Goal: Task Accomplishment & Management: Use online tool/utility

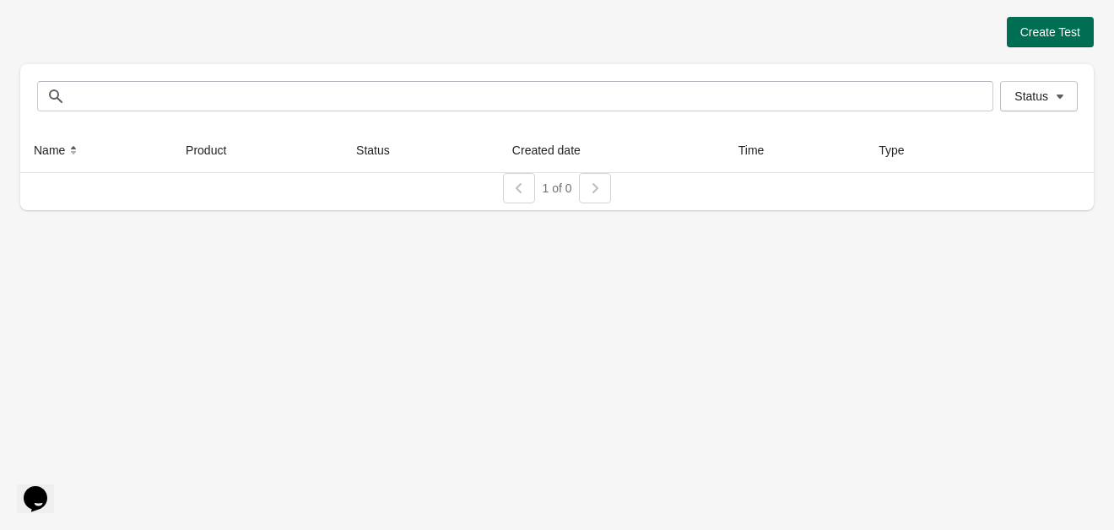
click at [1022, 45] on button "Create Test" at bounding box center [1050, 32] width 87 height 30
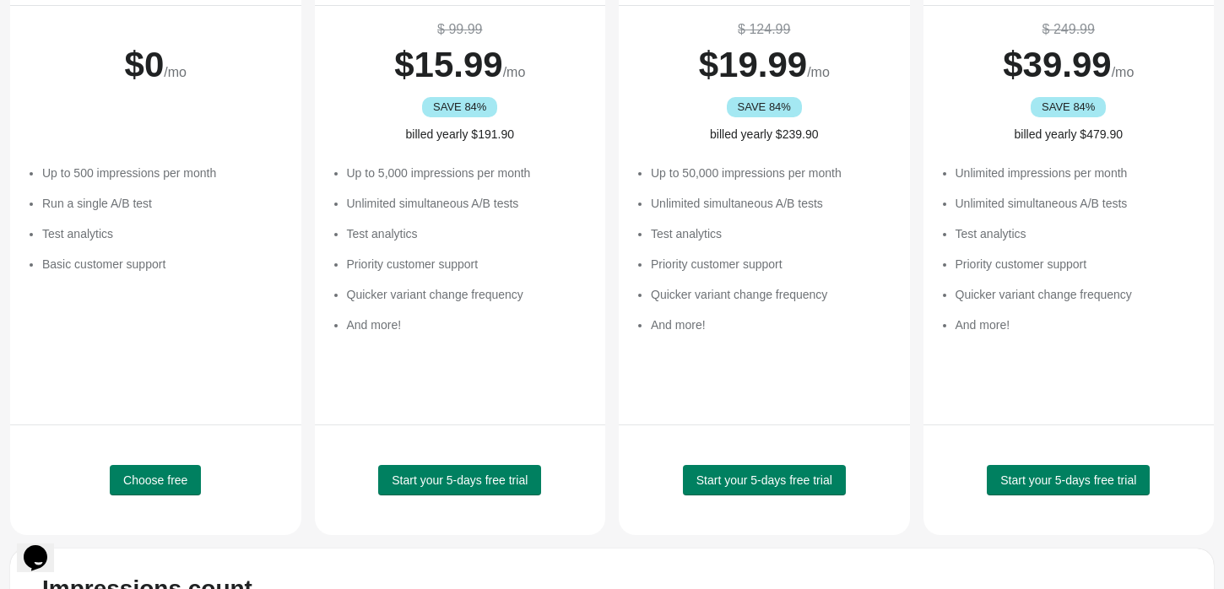
scroll to position [229, 0]
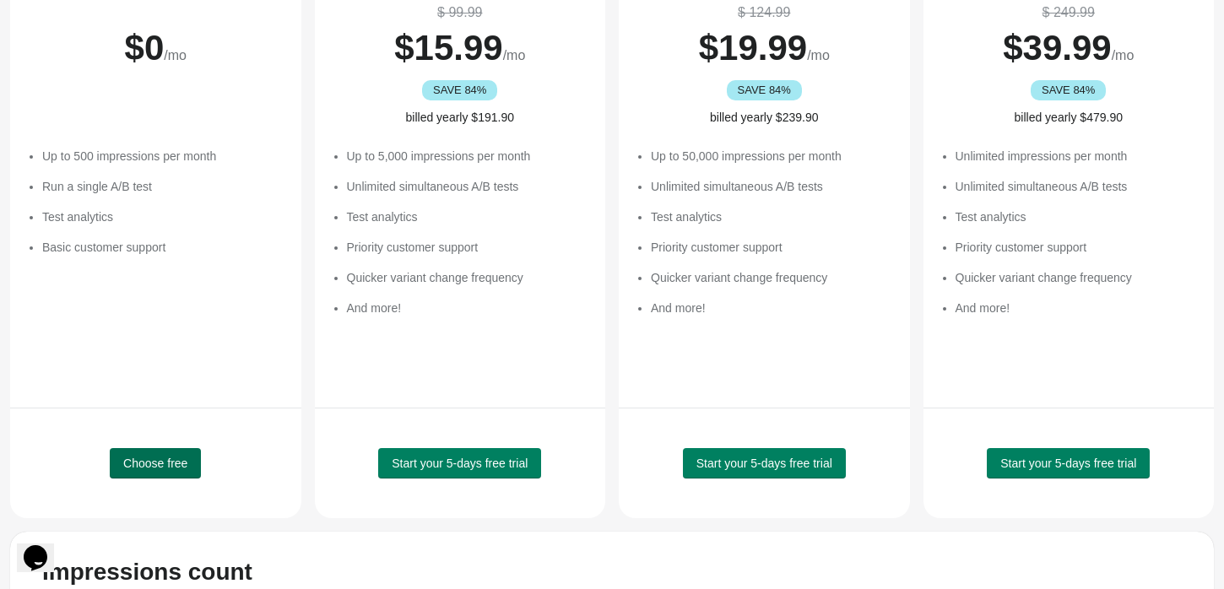
click at [167, 472] on button "Choose free" at bounding box center [155, 463] width 91 height 30
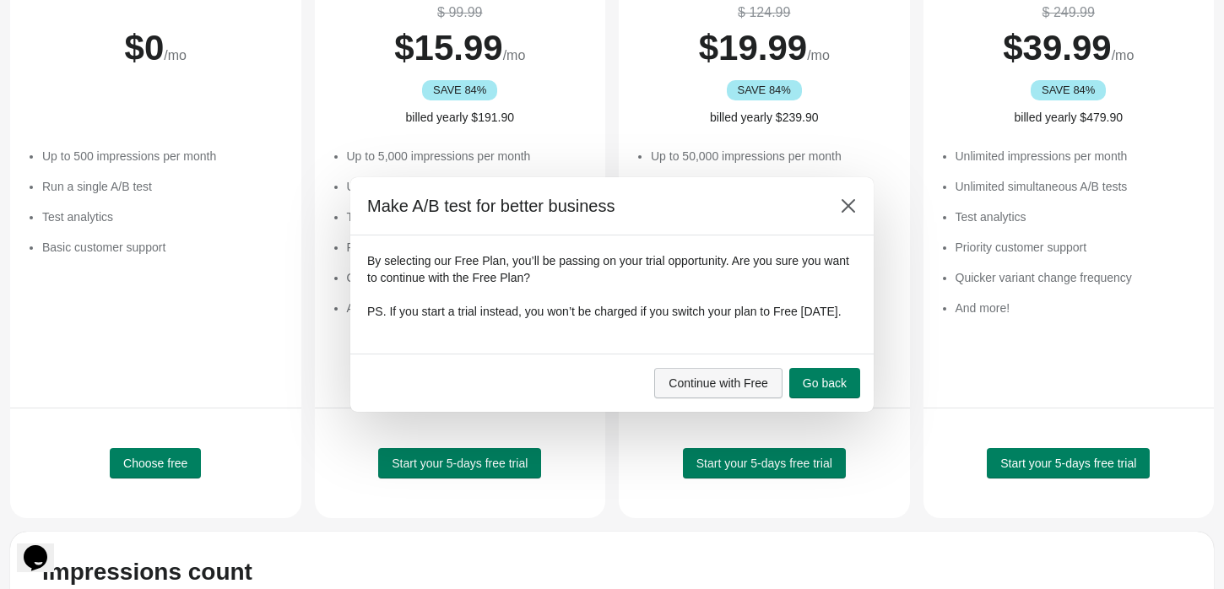
click at [744, 387] on span "Continue with Free" at bounding box center [718, 383] width 100 height 14
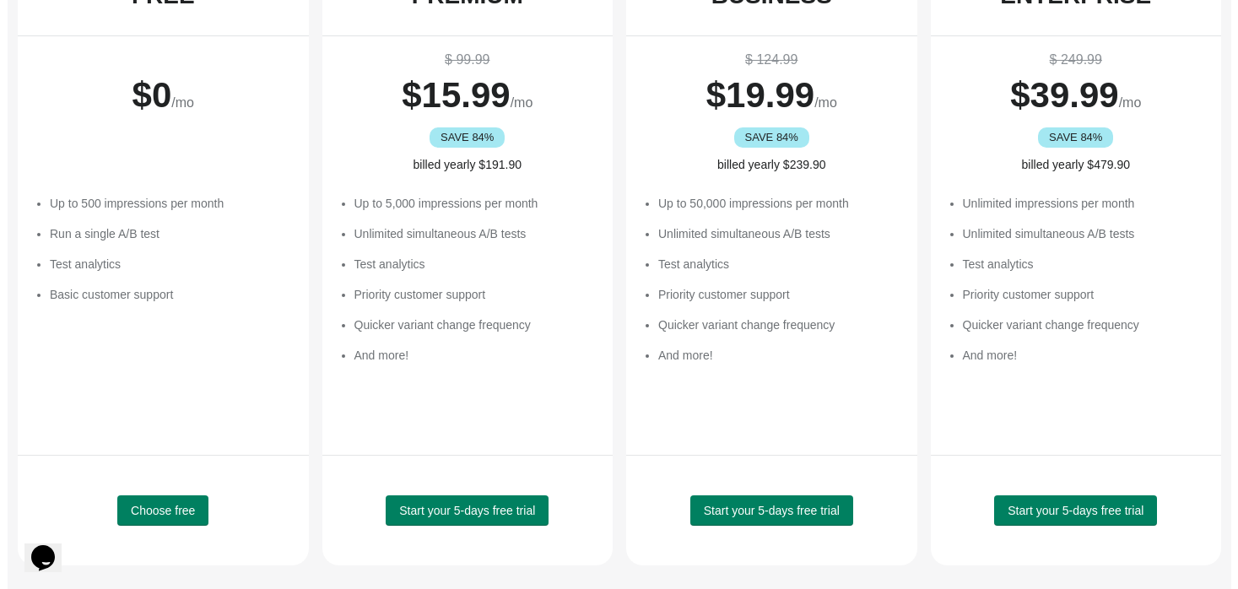
scroll to position [0, 0]
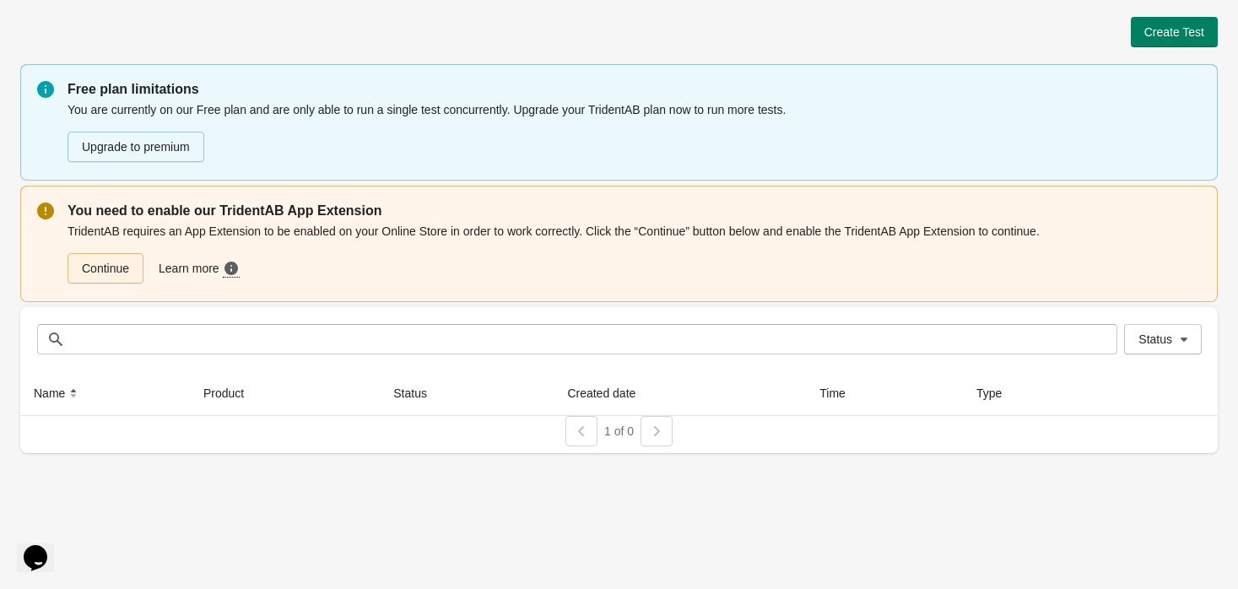
click at [123, 272] on link "Continue" at bounding box center [106, 268] width 76 height 30
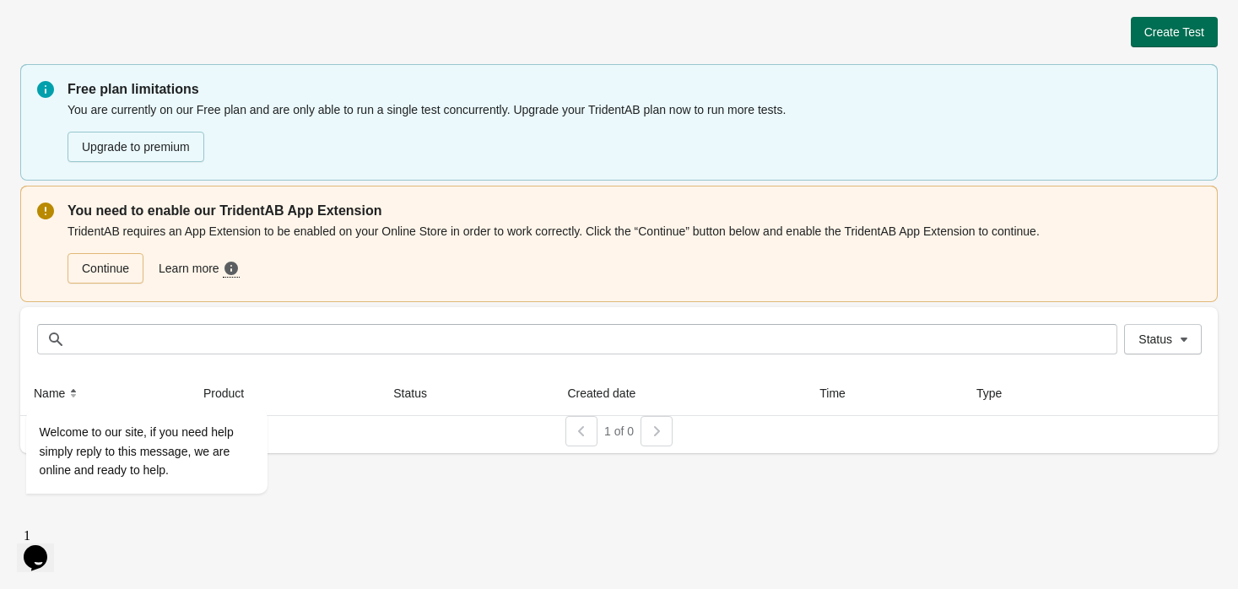
click at [1164, 38] on span "Create Test" at bounding box center [1174, 32] width 60 height 14
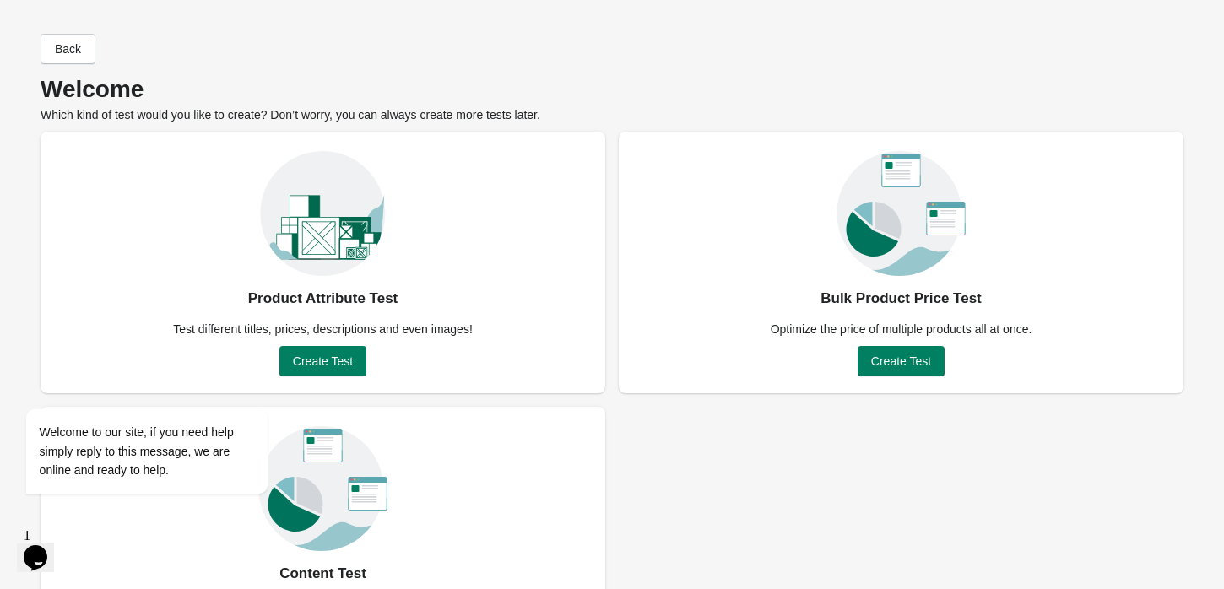
scroll to position [93, 0]
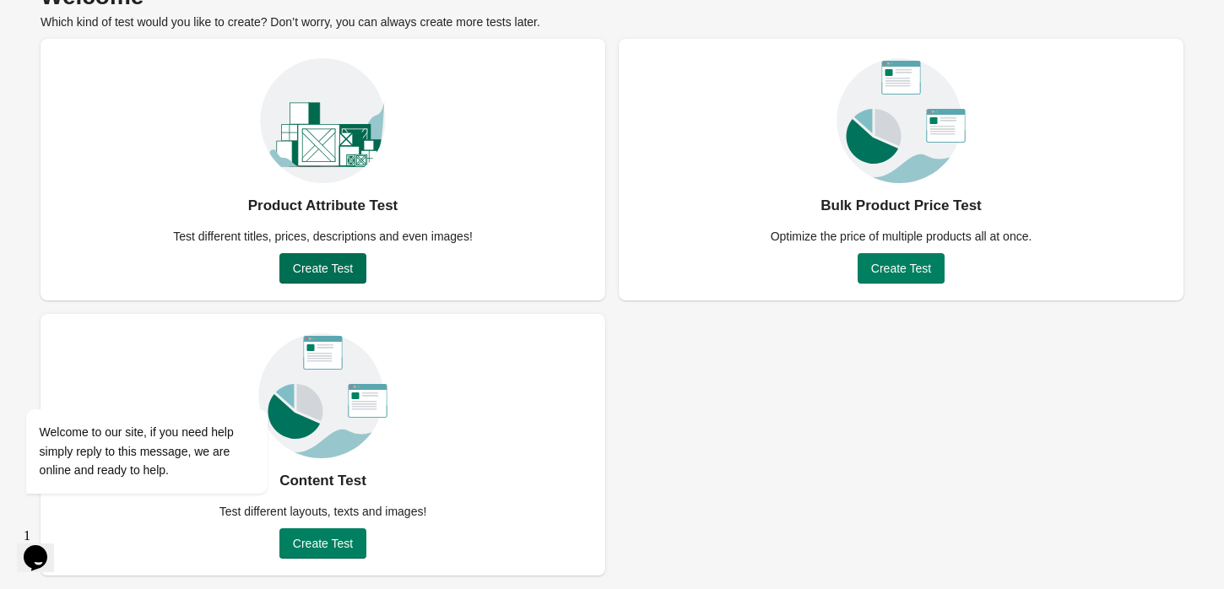
click at [328, 267] on span "Create Test" at bounding box center [323, 269] width 60 height 14
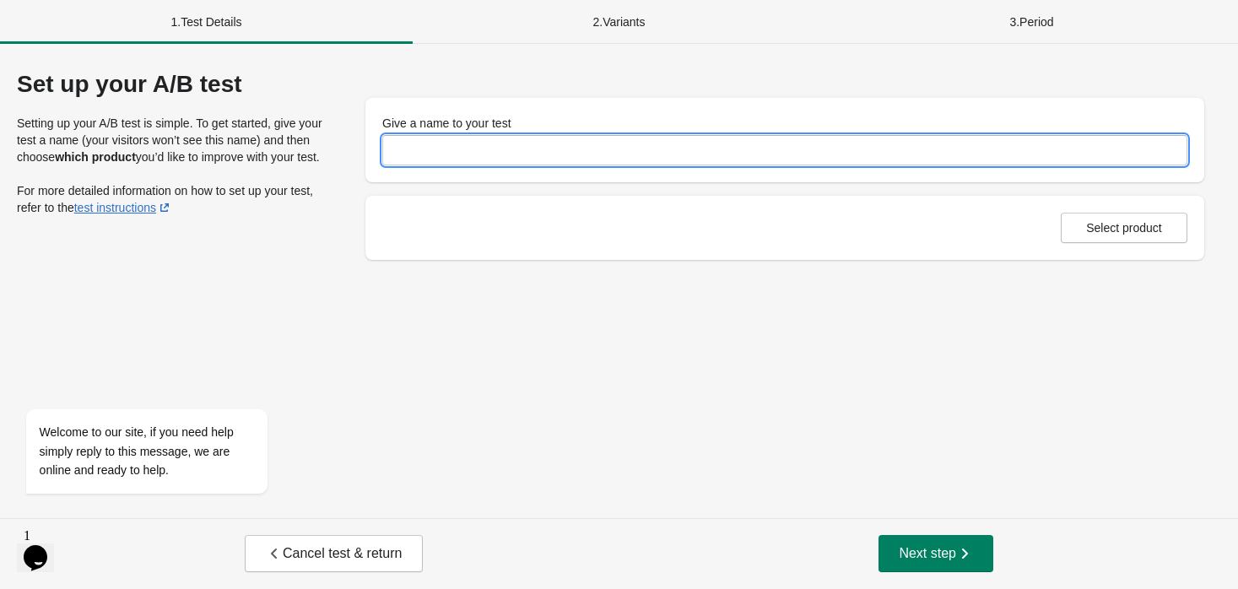
click at [428, 148] on input "Give a name to your test" at bounding box center [784, 150] width 805 height 30
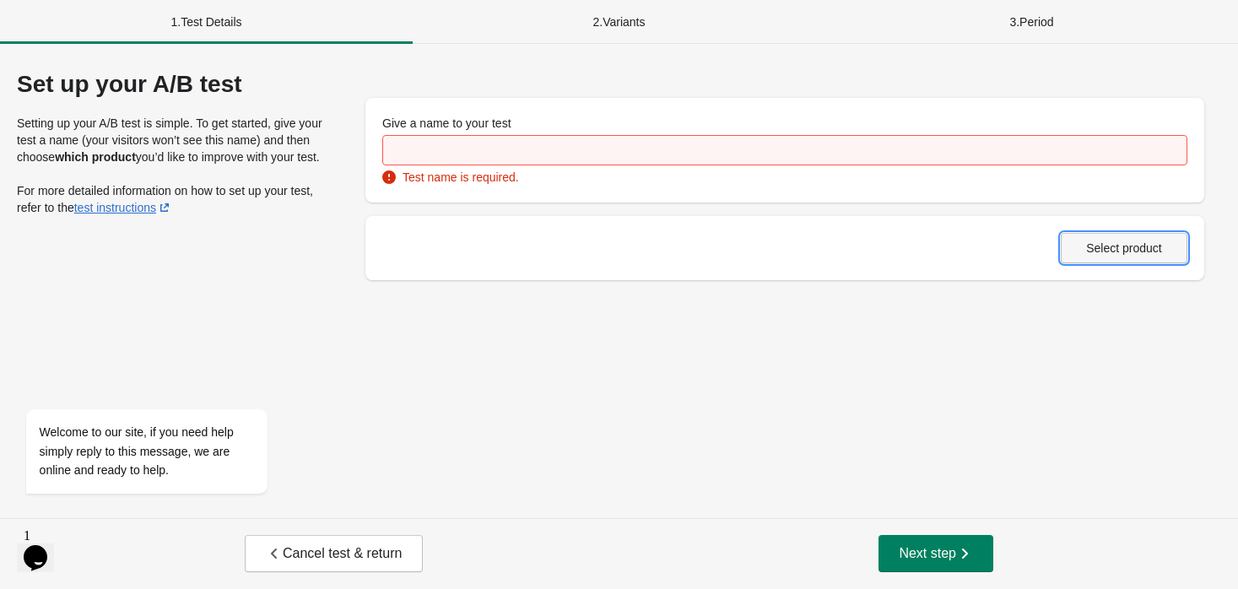
click at [1071, 224] on div "Select product" at bounding box center [784, 248] width 839 height 64
click at [1094, 250] on span "Select product" at bounding box center [1124, 248] width 76 height 14
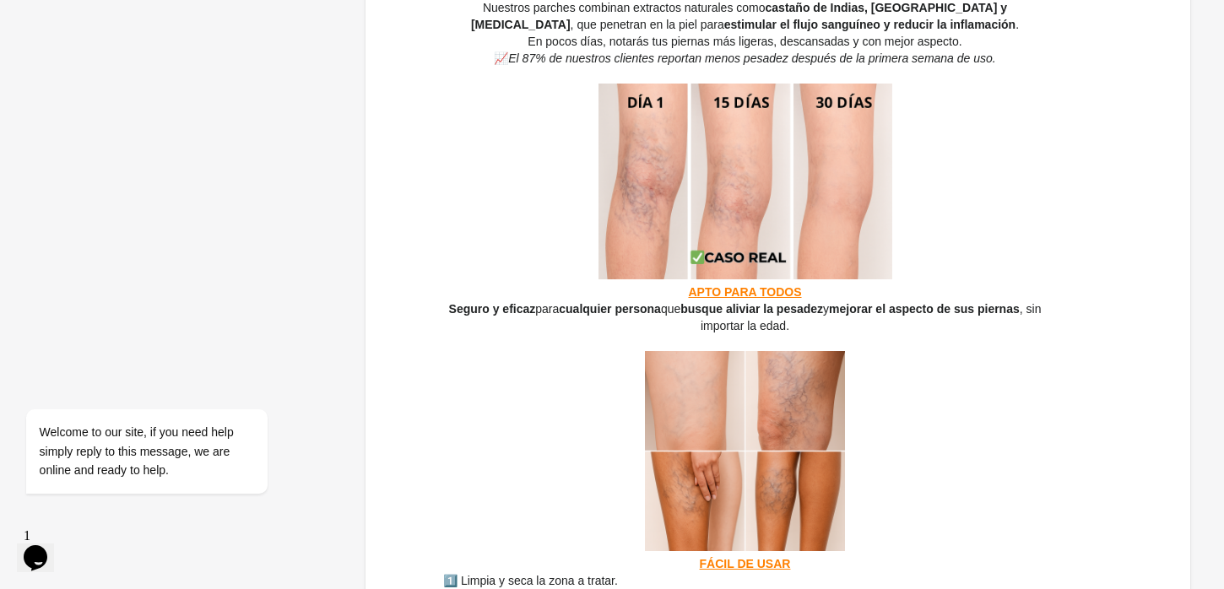
scroll to position [799, 0]
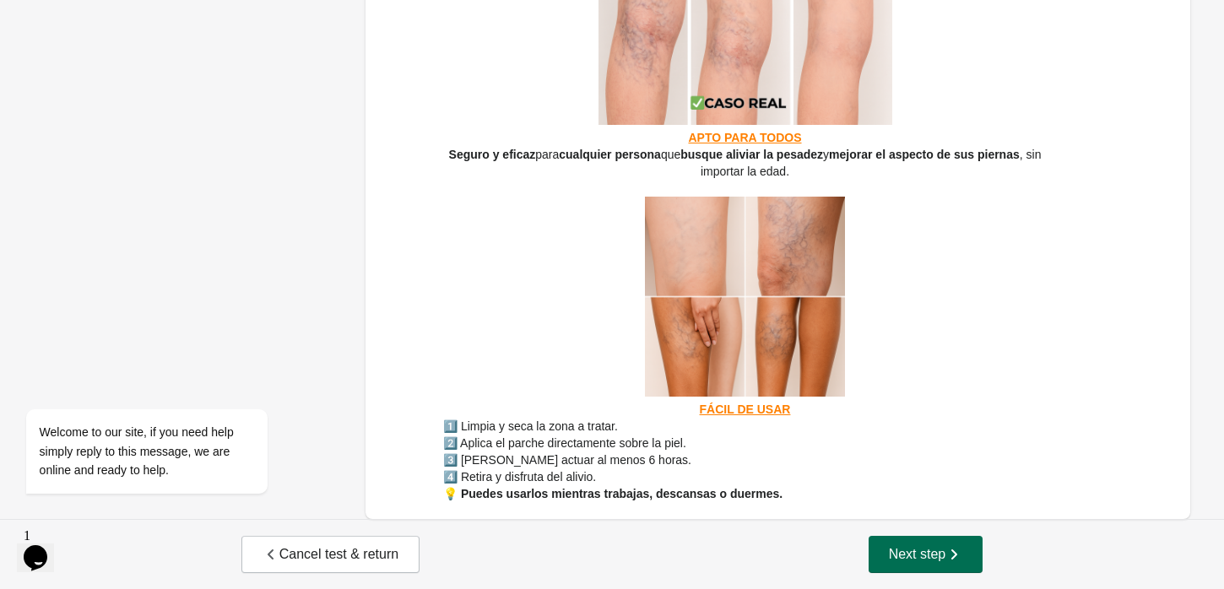
click at [906, 549] on span "Next step" at bounding box center [926, 554] width 74 height 17
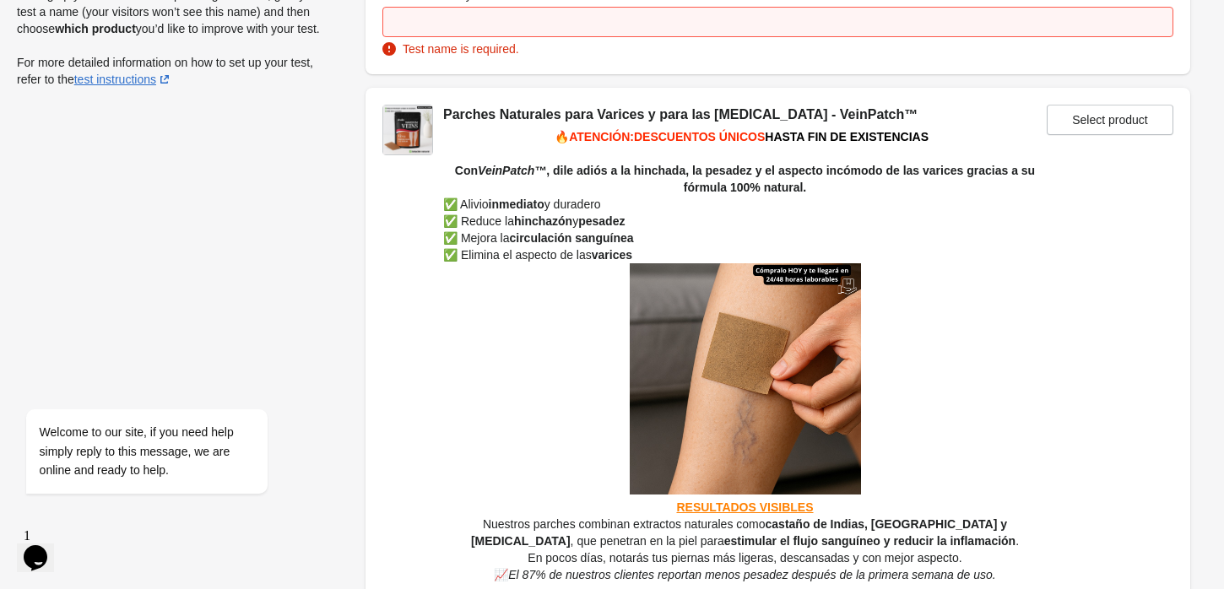
scroll to position [0, 0]
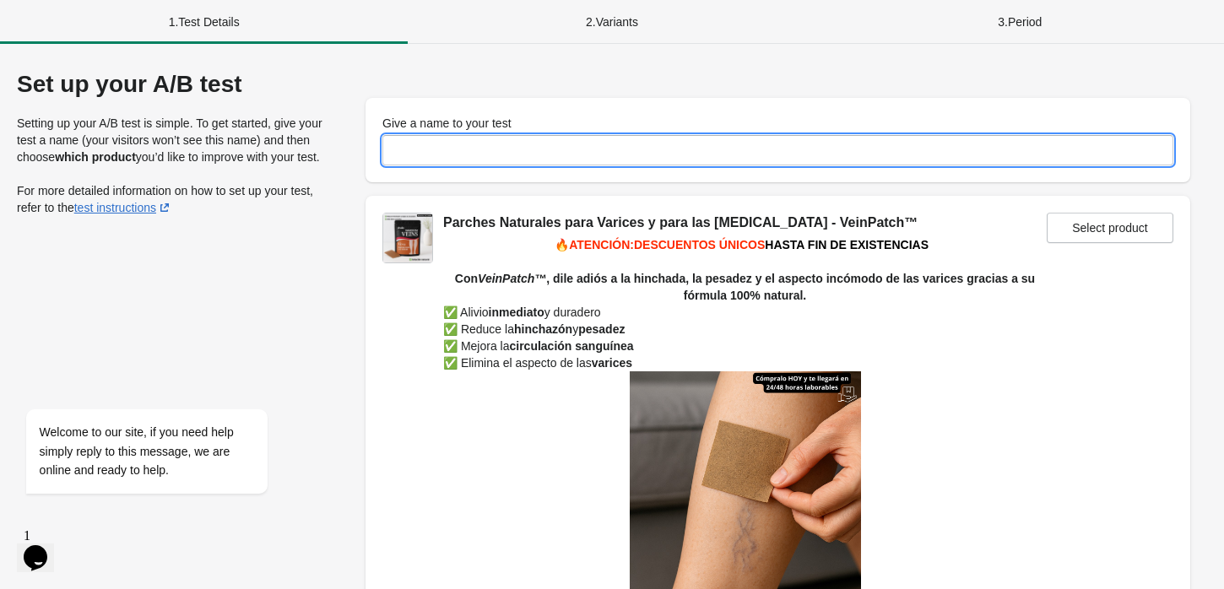
click at [434, 156] on input "Give a name to your test" at bounding box center [777, 150] width 791 height 30
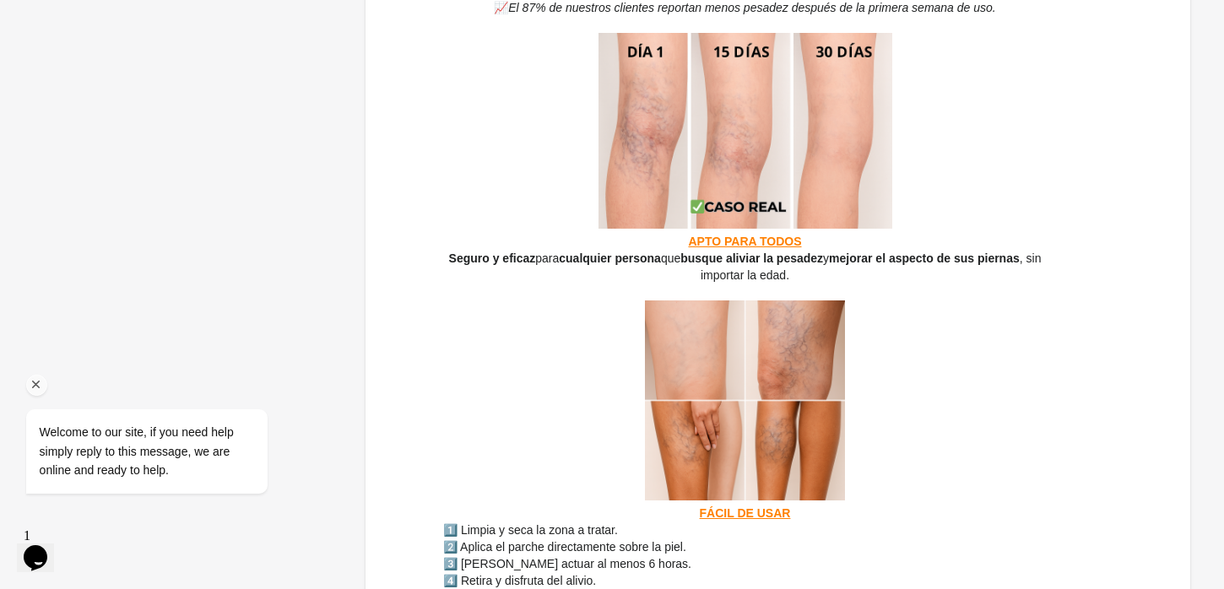
scroll to position [779, 0]
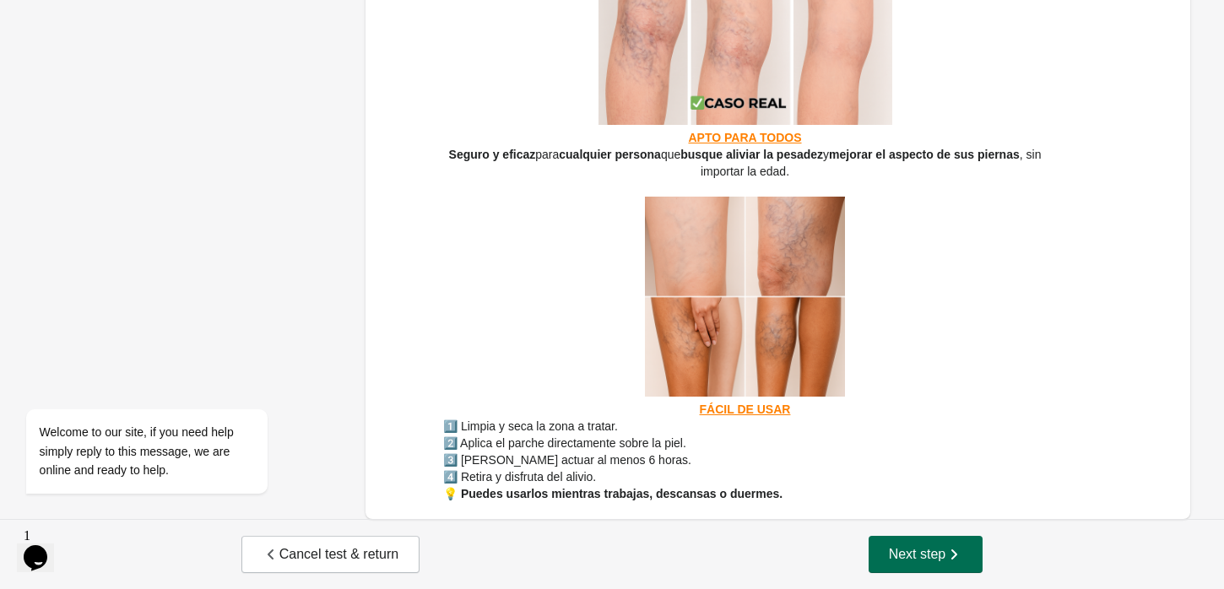
type input "**********"
click at [884, 545] on button "Next step" at bounding box center [925, 554] width 115 height 37
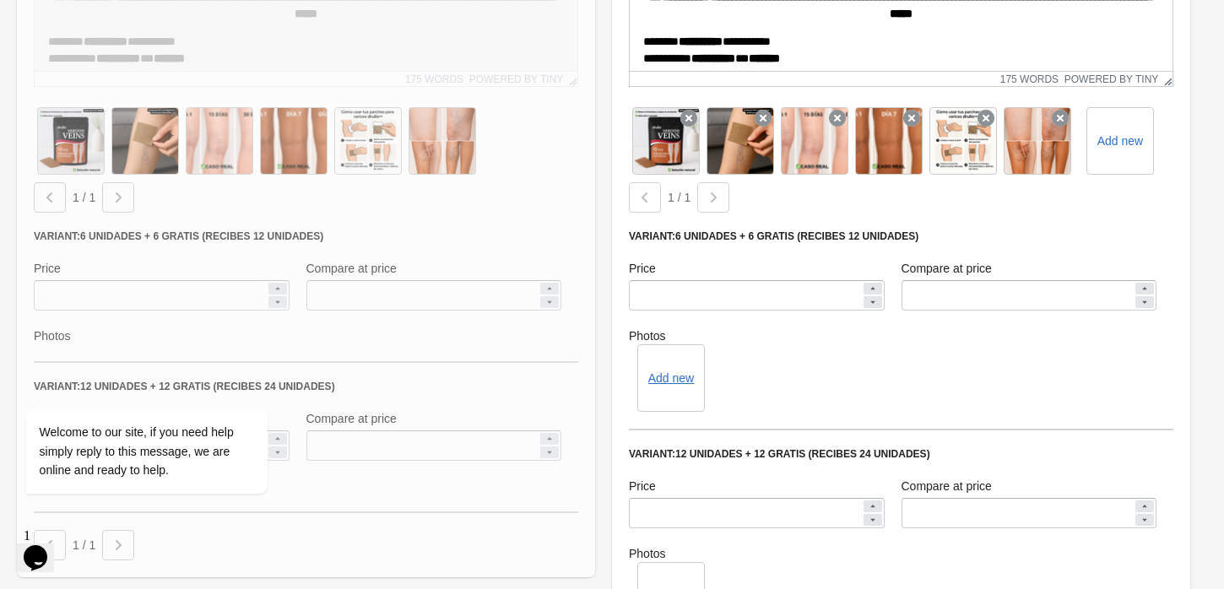
scroll to position [1480, 0]
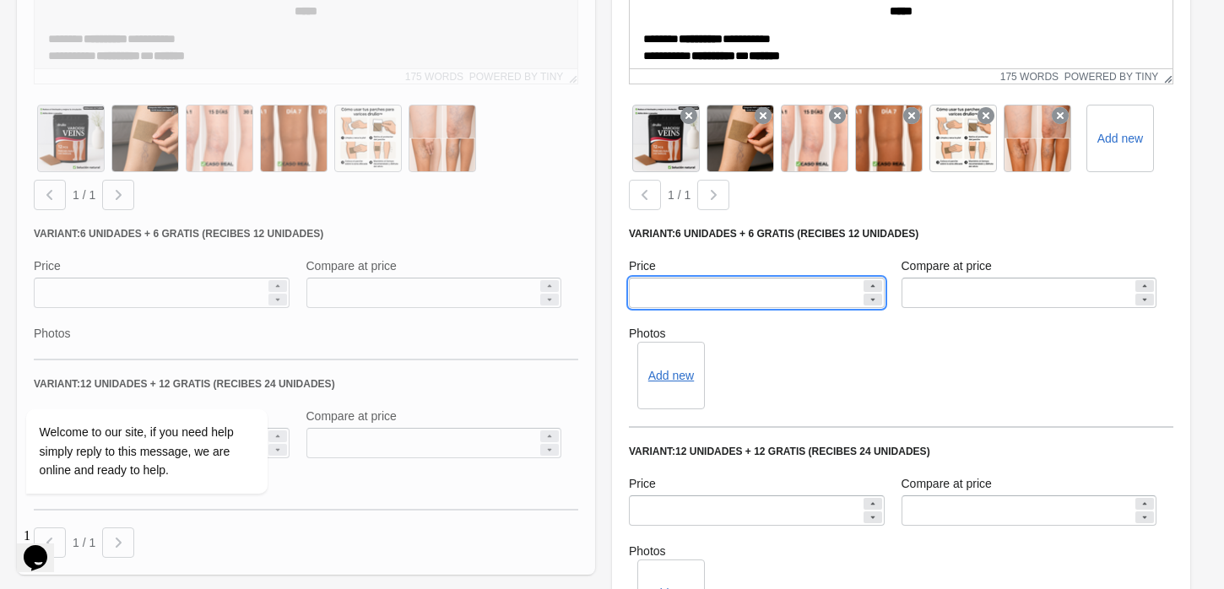
click at [682, 278] on input "*****" at bounding box center [745, 293] width 232 height 30
type input "**"
click at [721, 342] on div "Add new" at bounding box center [901, 376] width 544 height 68
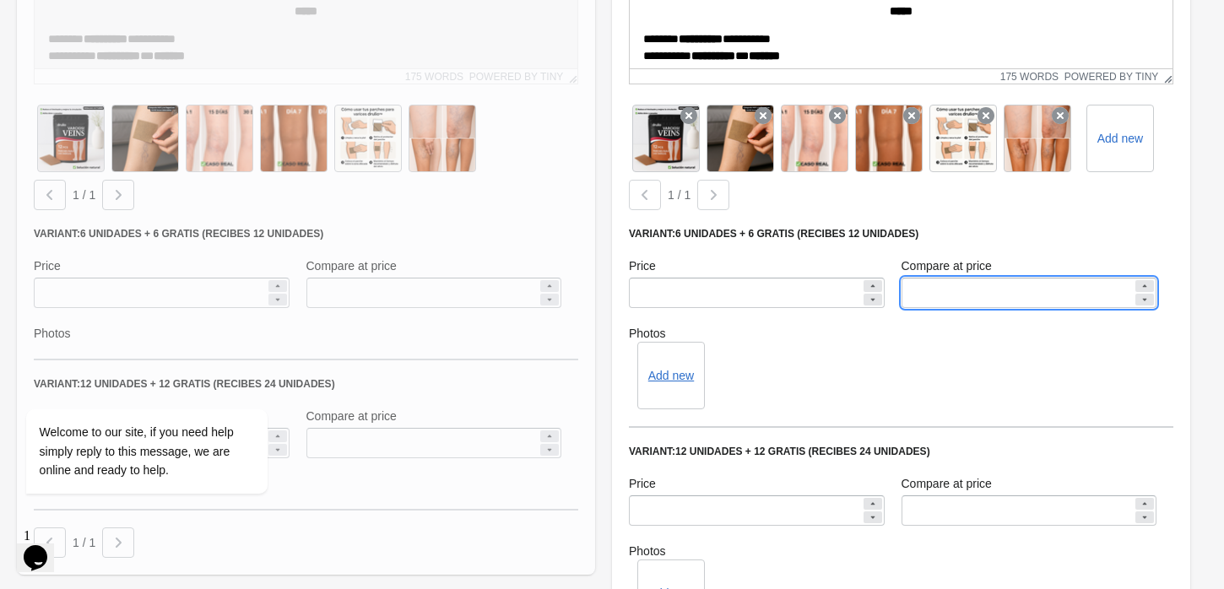
click at [942, 278] on input "*****" at bounding box center [1017, 293] width 232 height 30
click at [874, 281] on icon at bounding box center [873, 286] width 10 height 10
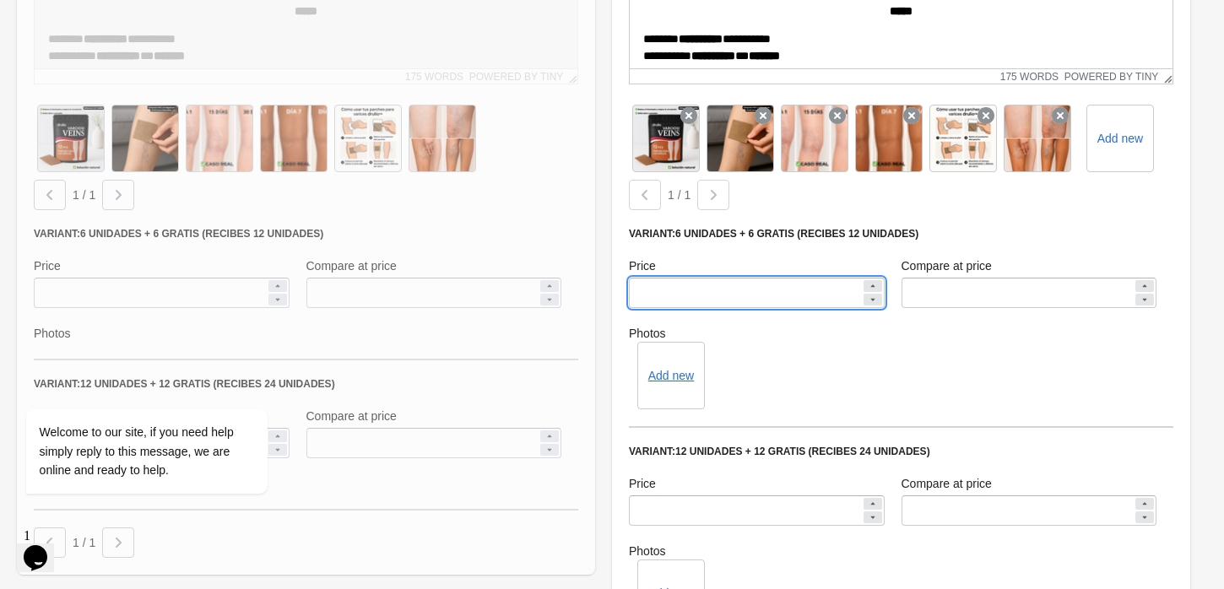
click at [874, 281] on icon at bounding box center [873, 286] width 10 height 10
click at [871, 299] on icon at bounding box center [872, 300] width 4 height 3
type input "*****"
click at [958, 278] on input "*****" at bounding box center [1017, 293] width 232 height 30
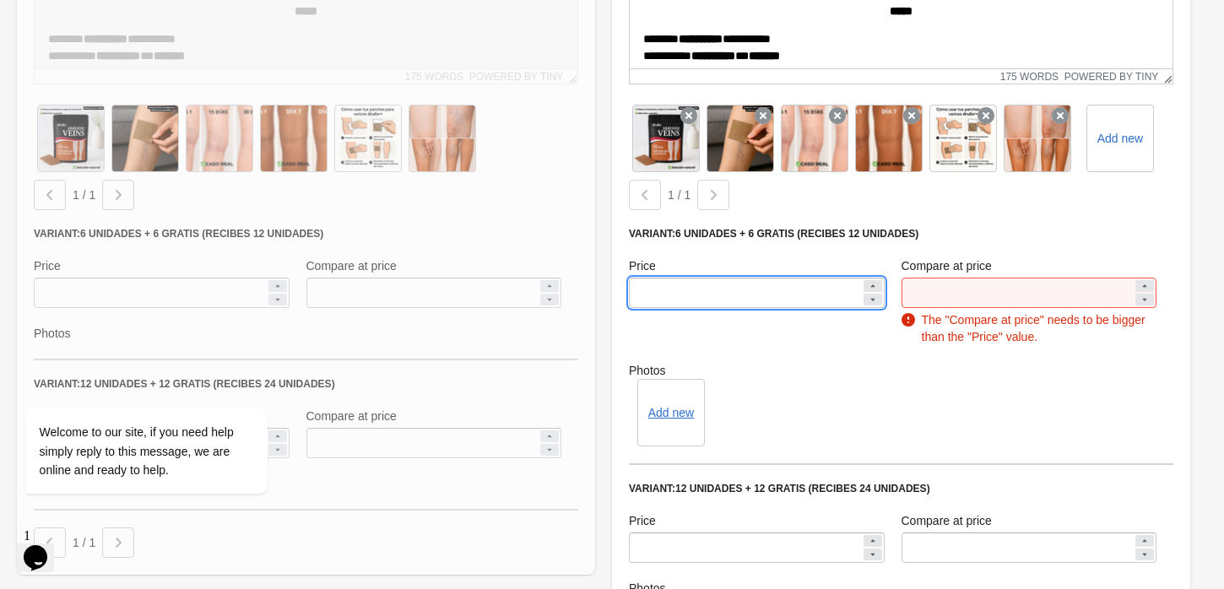
click at [1143, 281] on icon at bounding box center [1144, 286] width 10 height 10
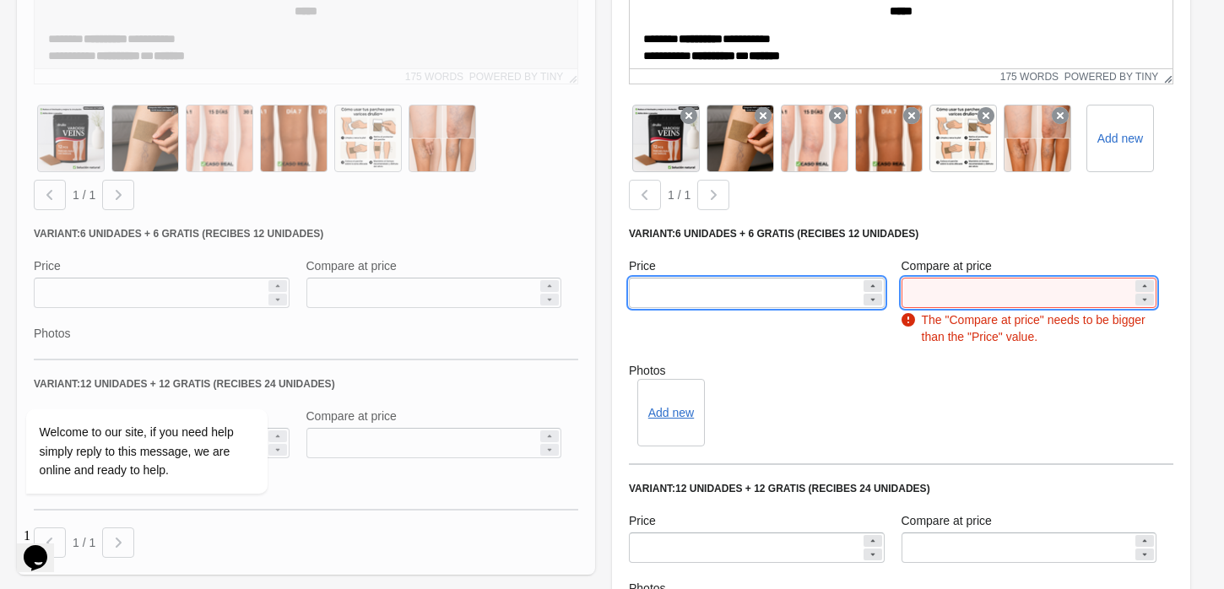
click at [1143, 281] on icon at bounding box center [1144, 286] width 10 height 10
type input "**"
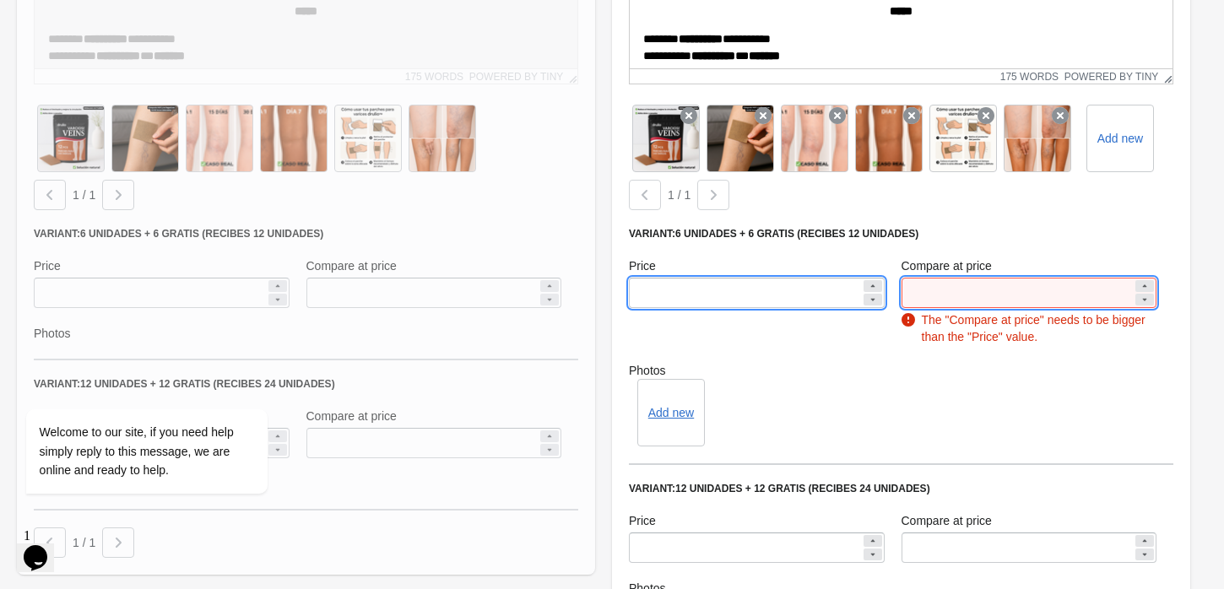
click at [1006, 278] on input "**" at bounding box center [1017, 293] width 232 height 30
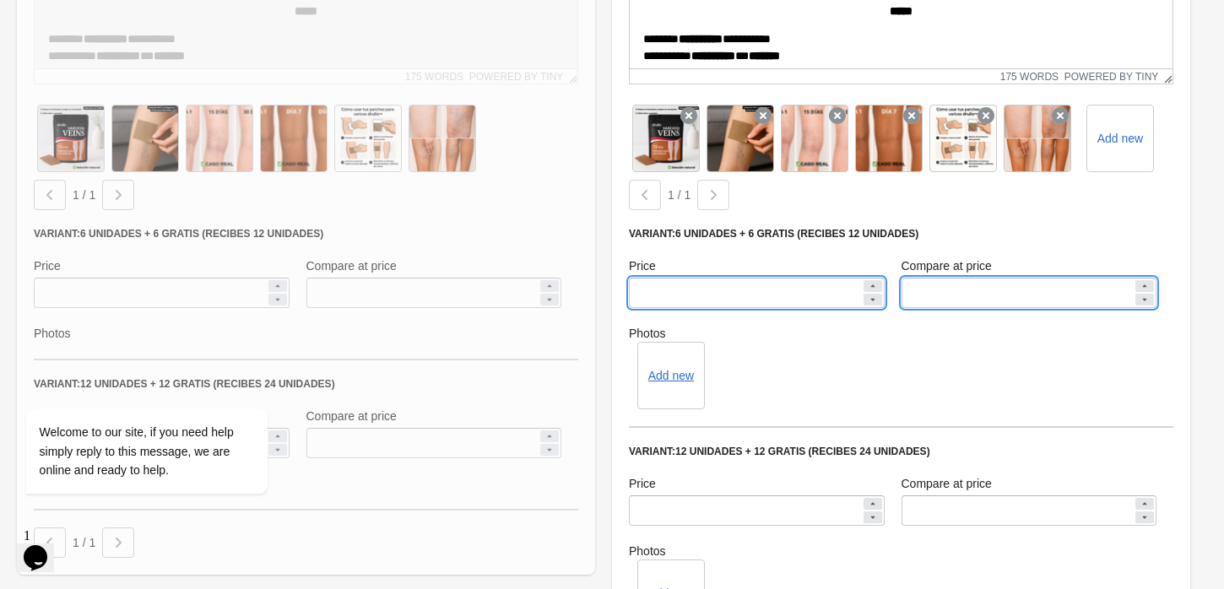
click at [925, 324] on div "Variant: 6 UNIDADES + 6 GRATIS (Recibes 12 unidades) Price ***** Compare at pri…" at bounding box center [901, 327] width 544 height 201
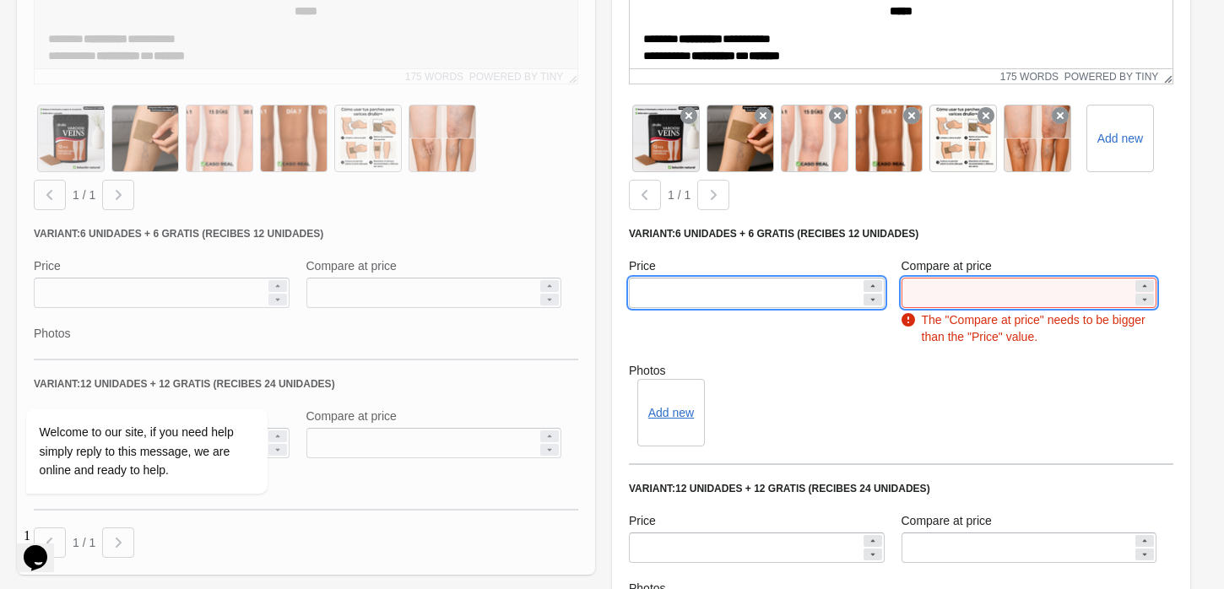
click at [937, 278] on input "**" at bounding box center [1017, 293] width 232 height 30
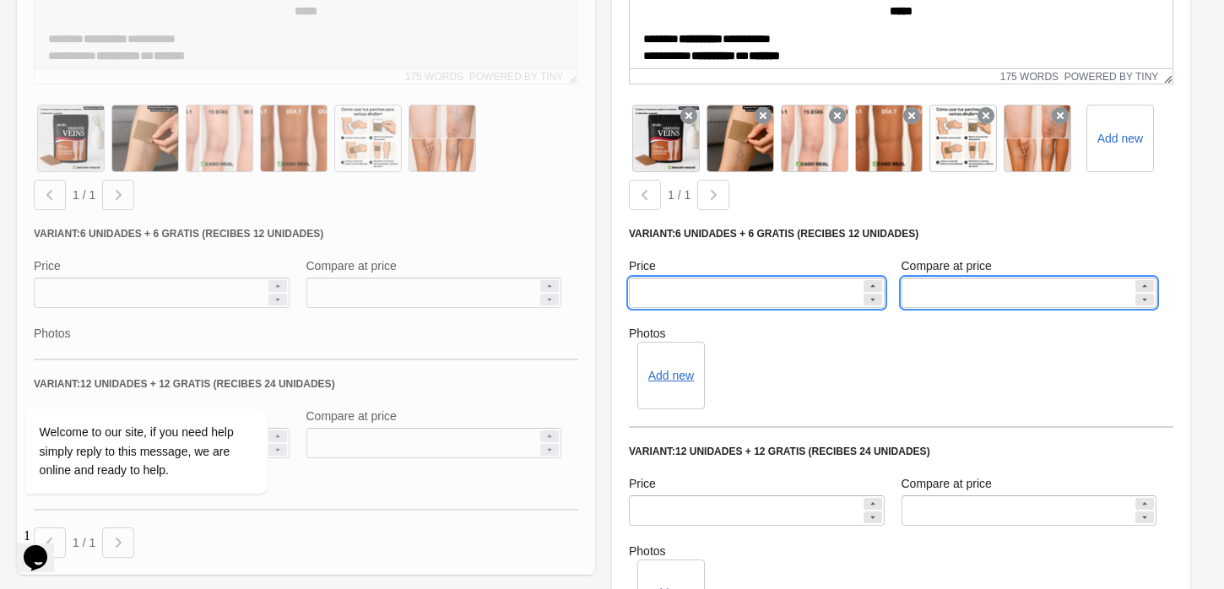
click at [941, 380] on div "Add new" at bounding box center [901, 376] width 544 height 68
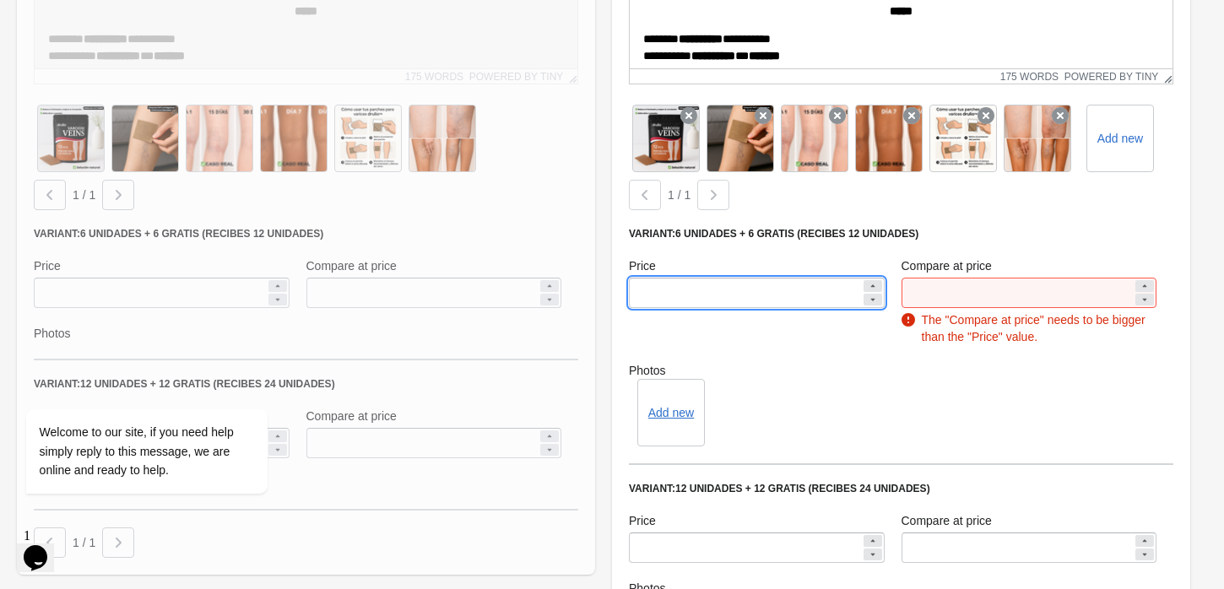
click at [1140, 281] on icon at bounding box center [1144, 286] width 10 height 10
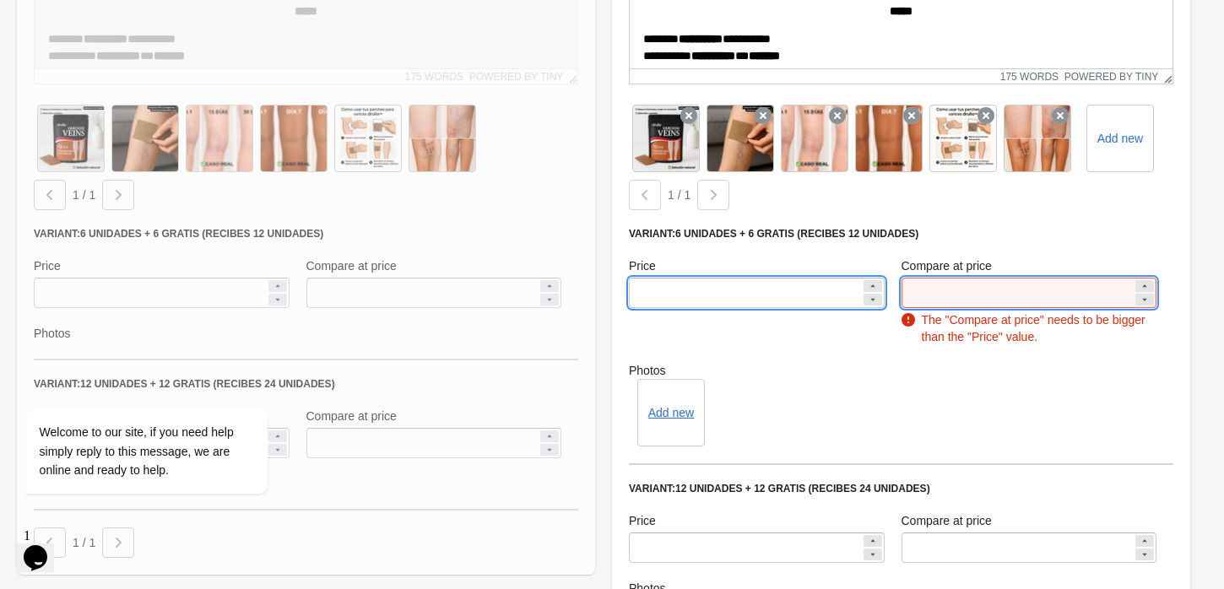
click at [1140, 281] on icon at bounding box center [1144, 286] width 10 height 10
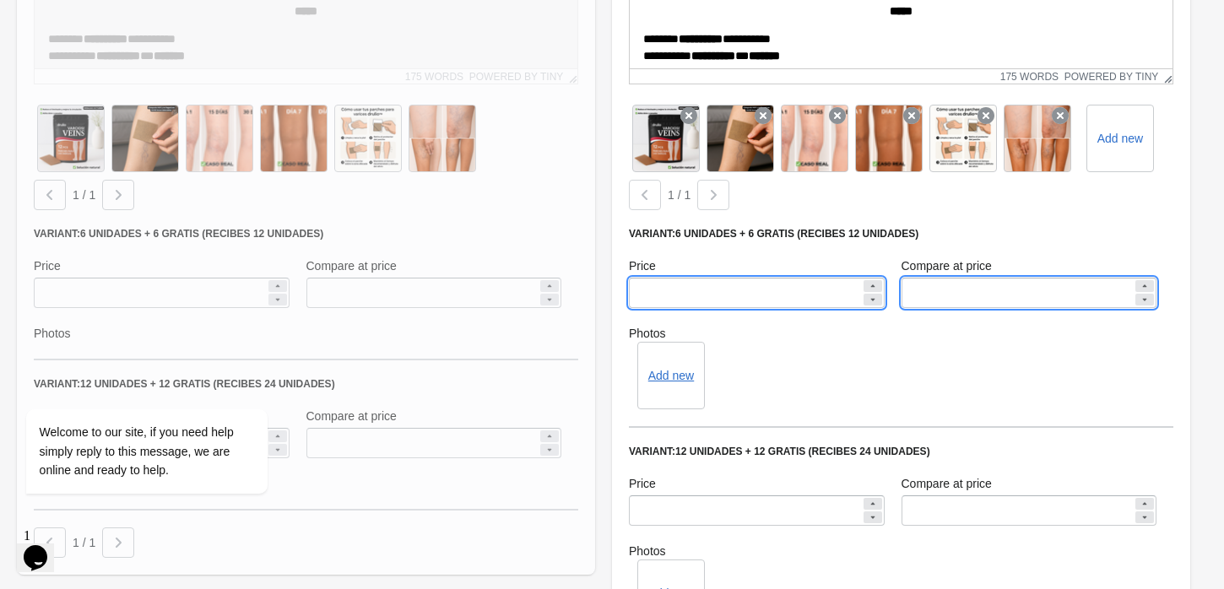
click at [1140, 281] on icon at bounding box center [1144, 286] width 10 height 10
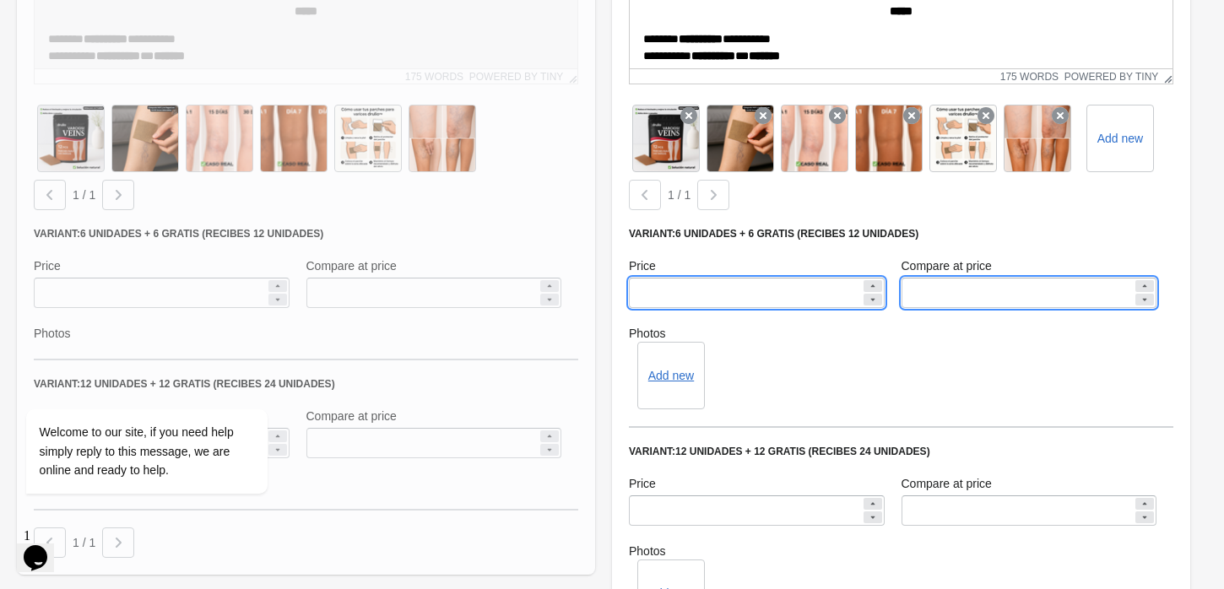
click at [1140, 281] on icon at bounding box center [1144, 286] width 10 height 10
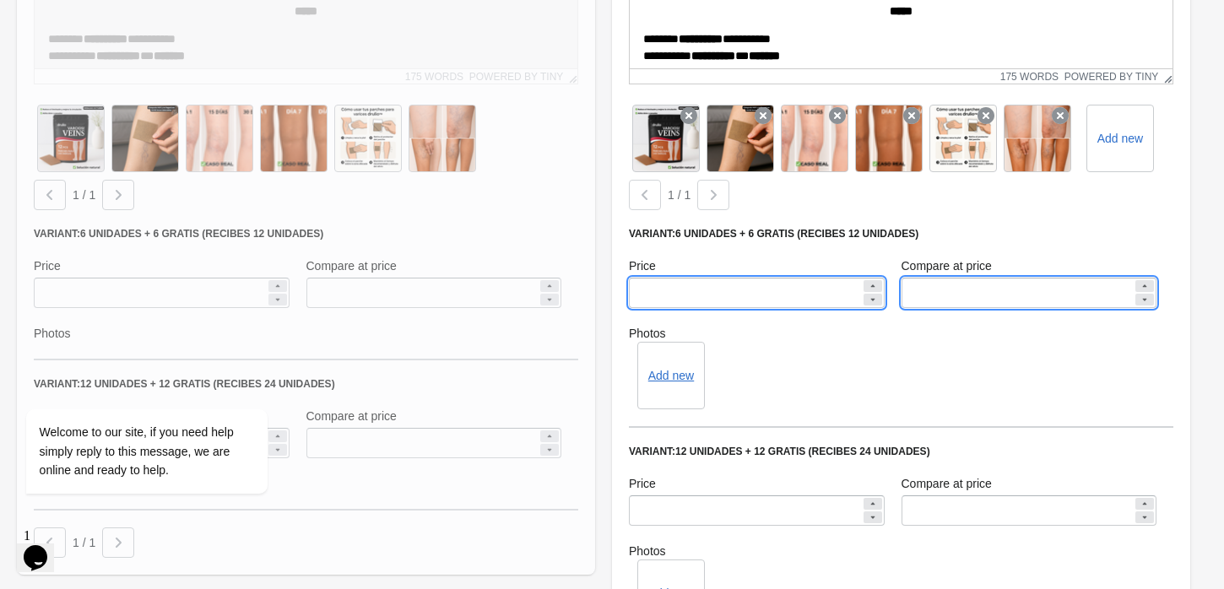
click at [1140, 281] on icon at bounding box center [1144, 286] width 10 height 10
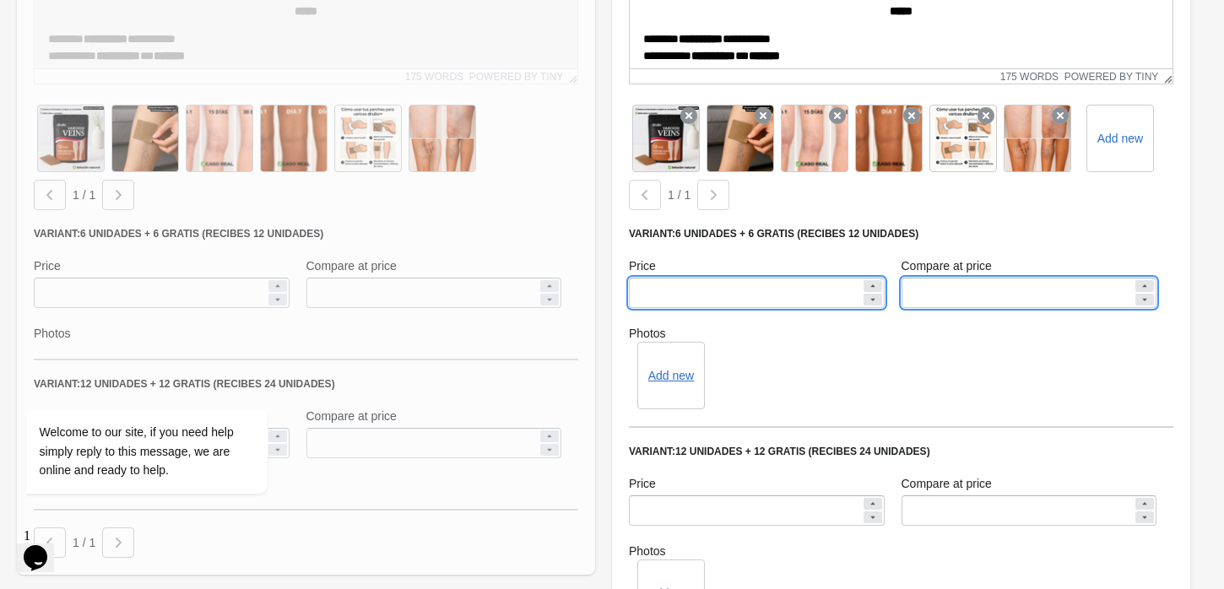
click at [1140, 281] on icon at bounding box center [1144, 286] width 10 height 10
type input "*****"
click at [1045, 360] on div "Add new" at bounding box center [901, 376] width 544 height 68
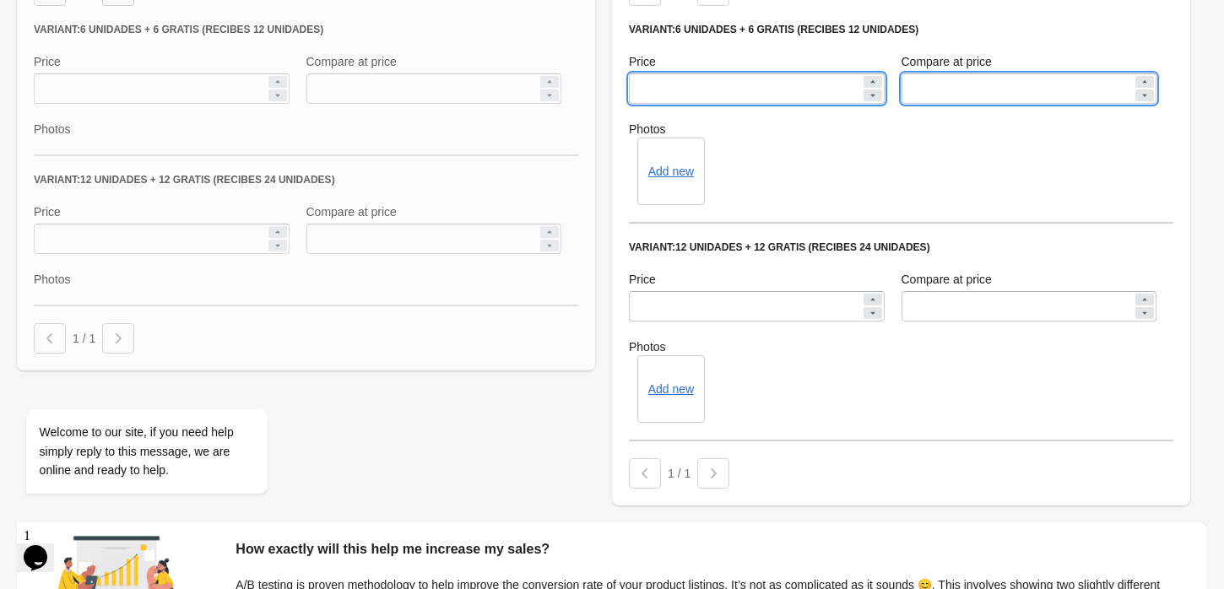
scroll to position [1840, 0]
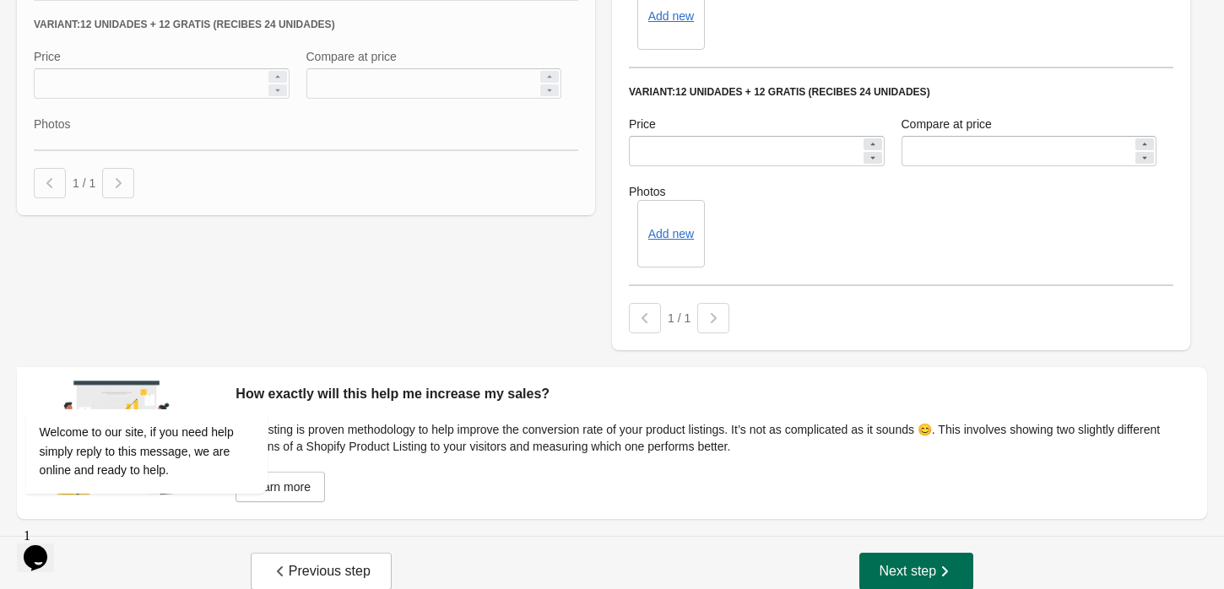
click at [913, 553] on button "Next step" at bounding box center [916, 571] width 115 height 37
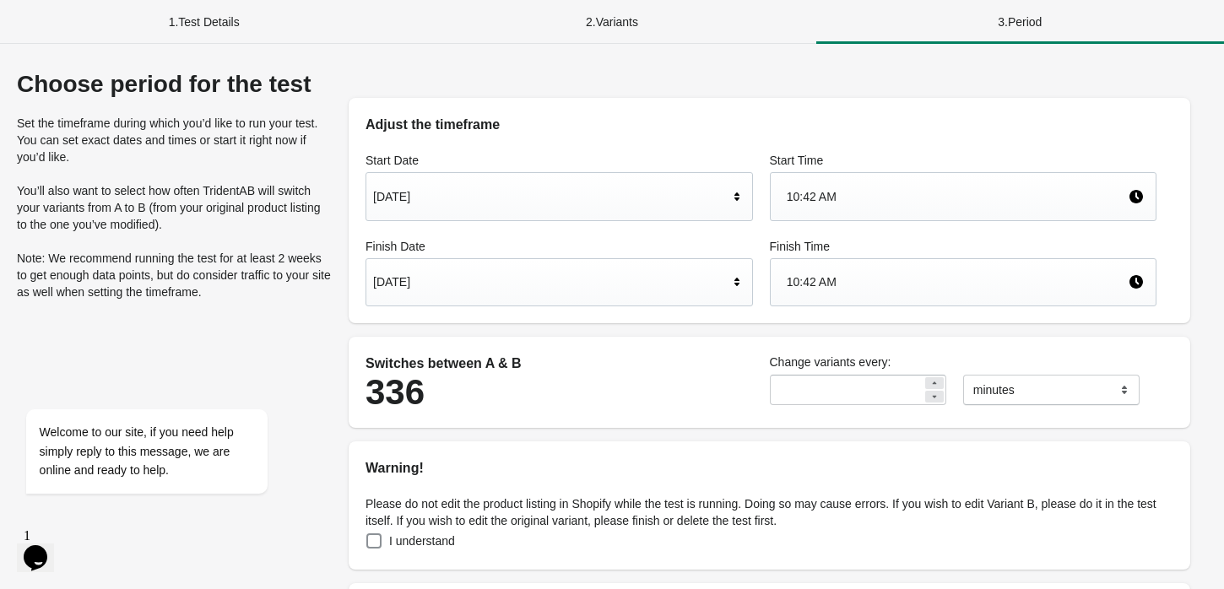
click at [498, 206] on div "[DATE]" at bounding box center [550, 197] width 355 height 32
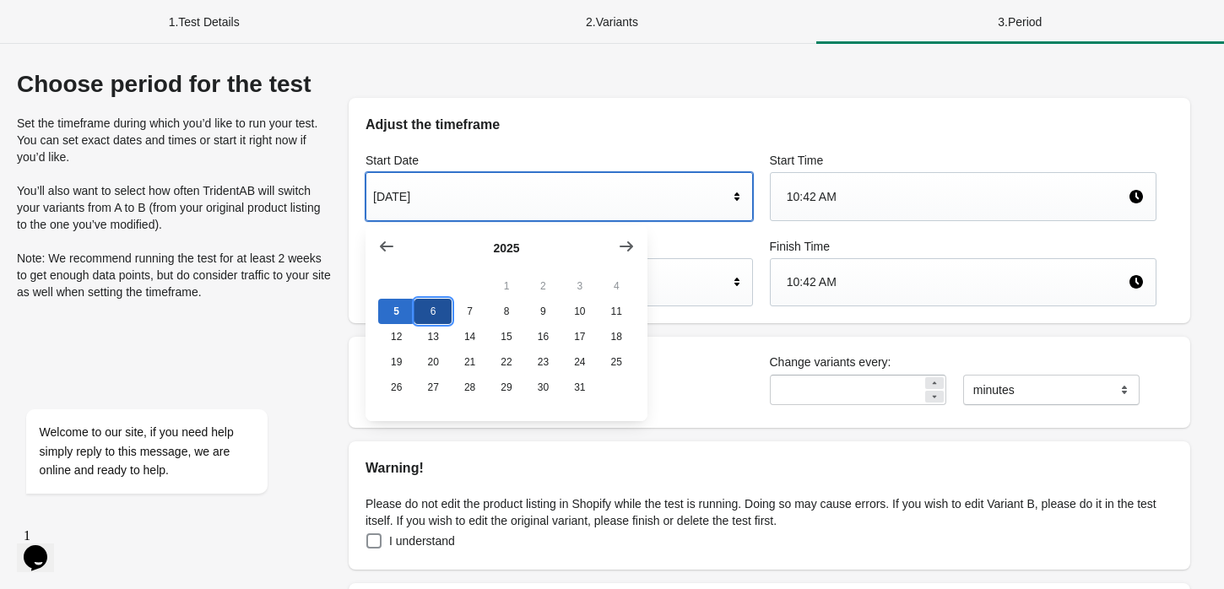
click at [435, 320] on button "6" at bounding box center [432, 311] width 36 height 25
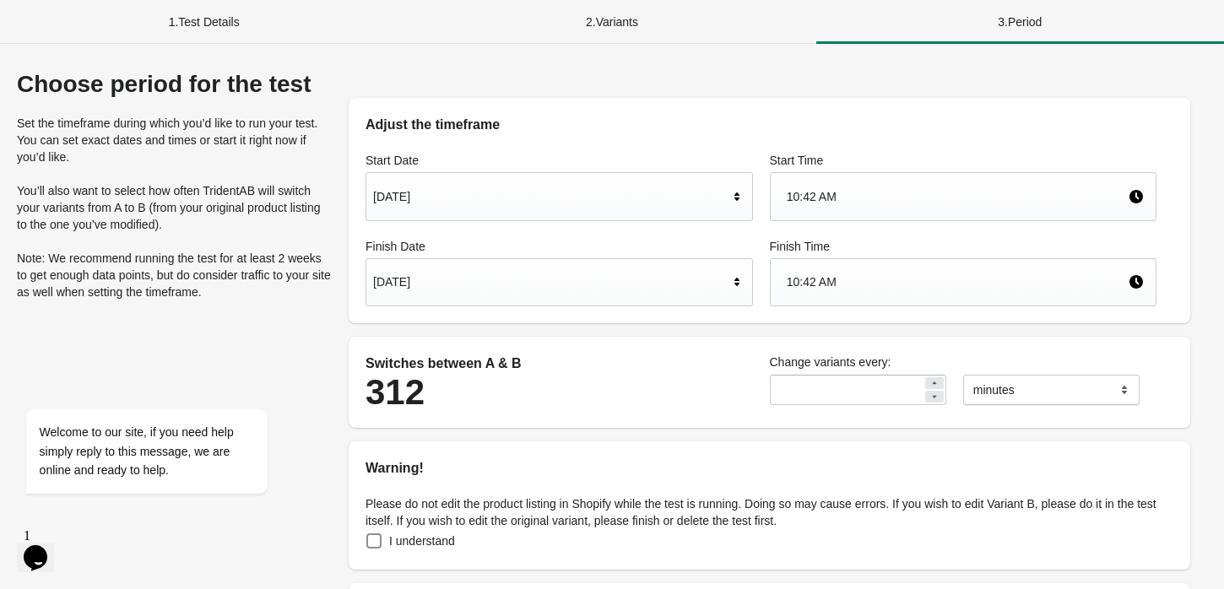
click at [514, 286] on div "[DATE]" at bounding box center [550, 282] width 355 height 32
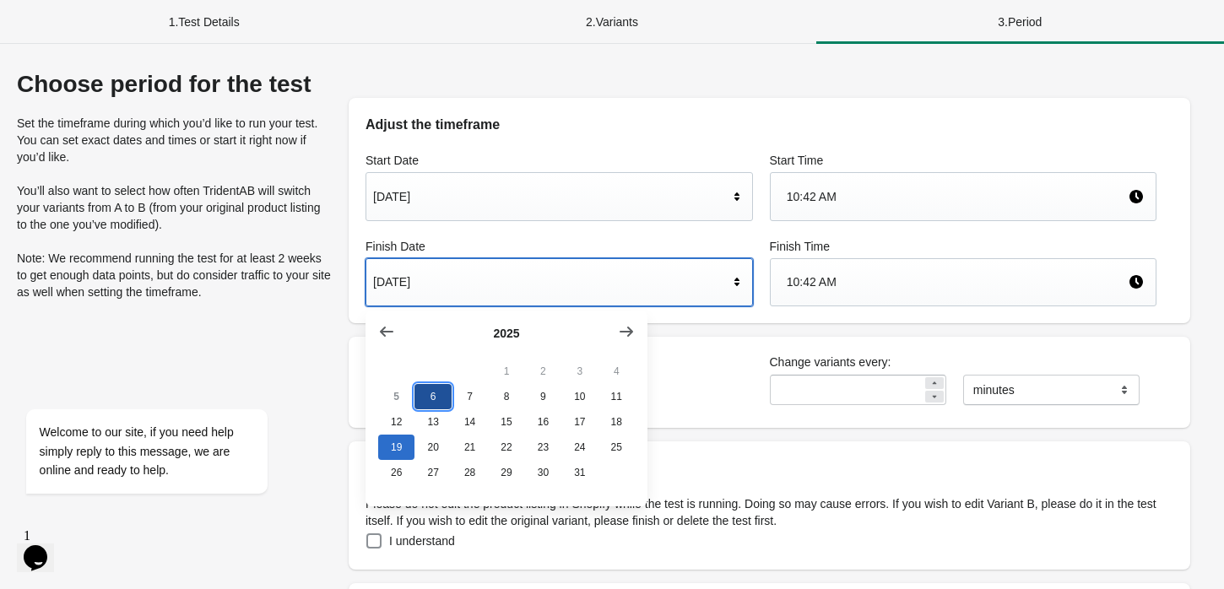
click at [433, 394] on button "6" at bounding box center [432, 396] width 36 height 25
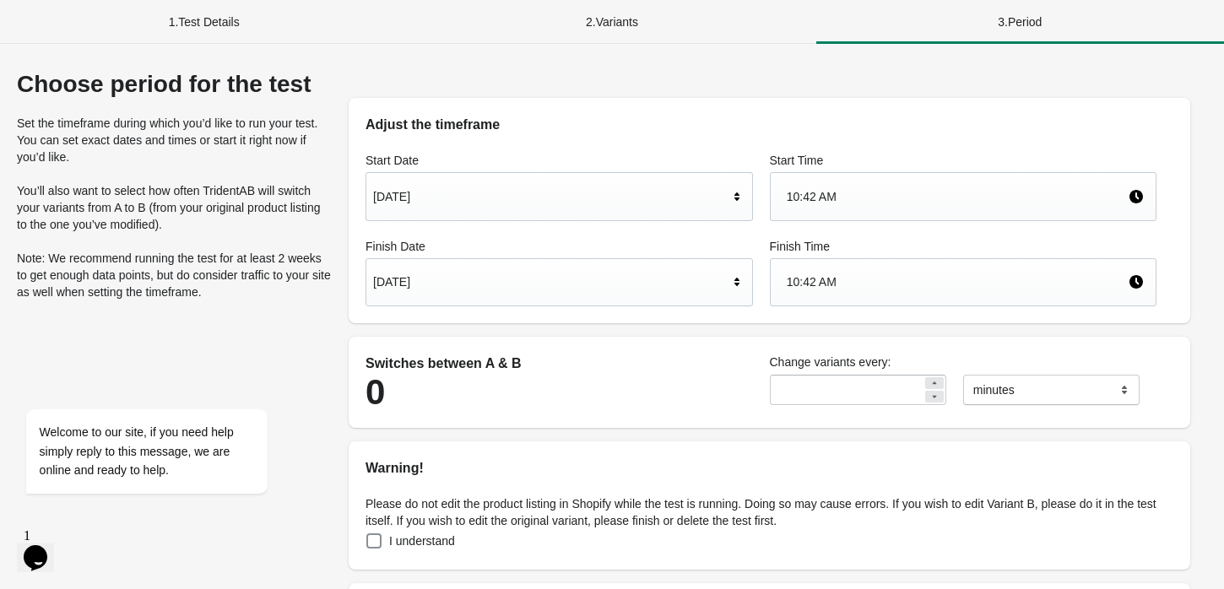
click at [831, 186] on div "10:42 AM" at bounding box center [958, 197] width 342 height 32
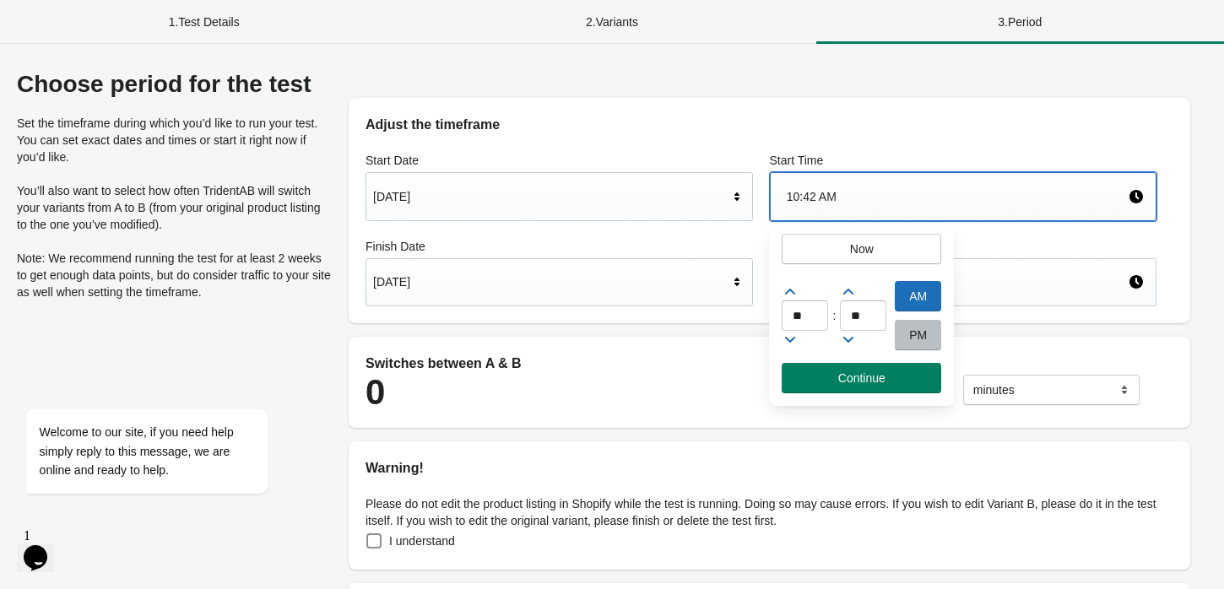
click at [789, 343] on icon at bounding box center [789, 339] width 17 height 17
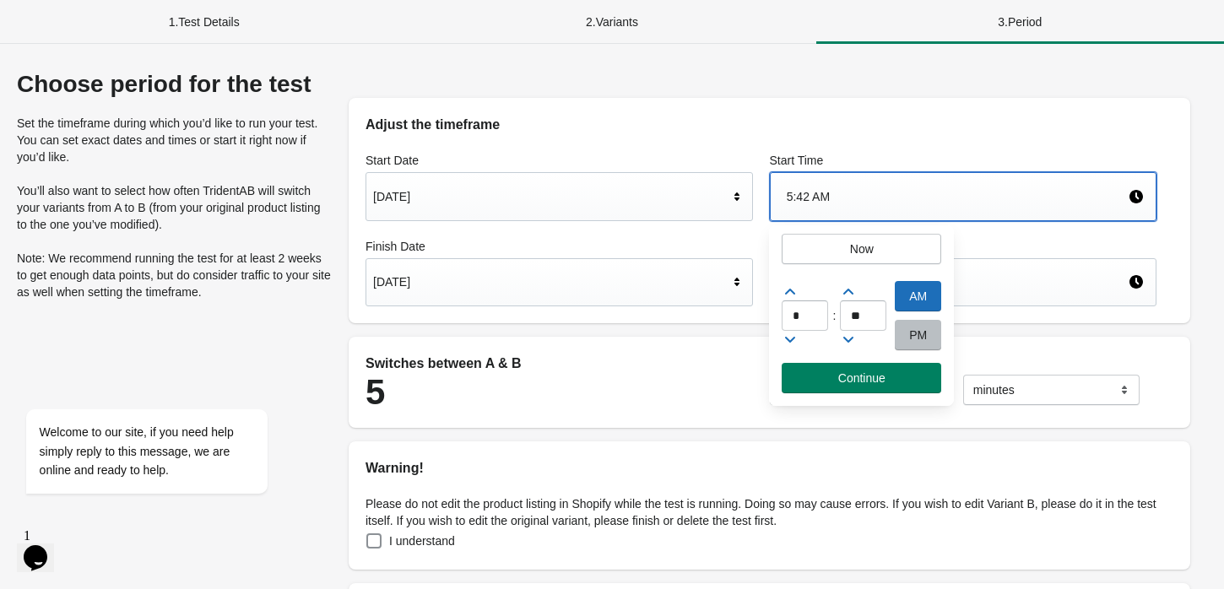
click at [789, 343] on icon at bounding box center [789, 339] width 17 height 17
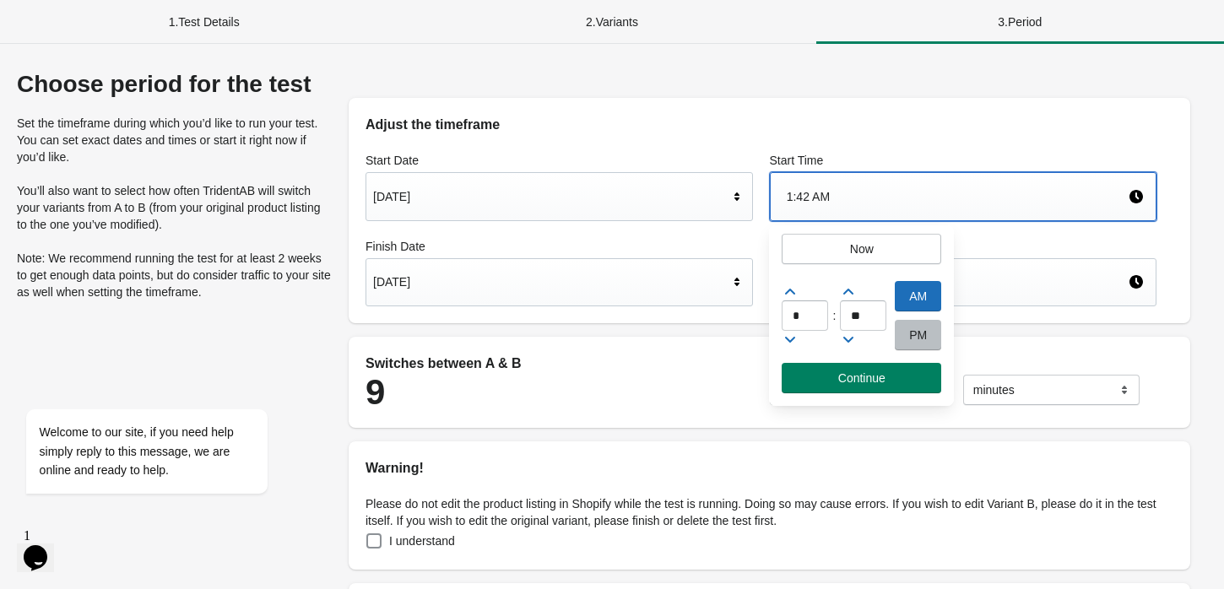
type input "*"
click at [793, 339] on icon at bounding box center [789, 339] width 17 height 17
click at [851, 340] on icon at bounding box center [848, 339] width 17 height 17
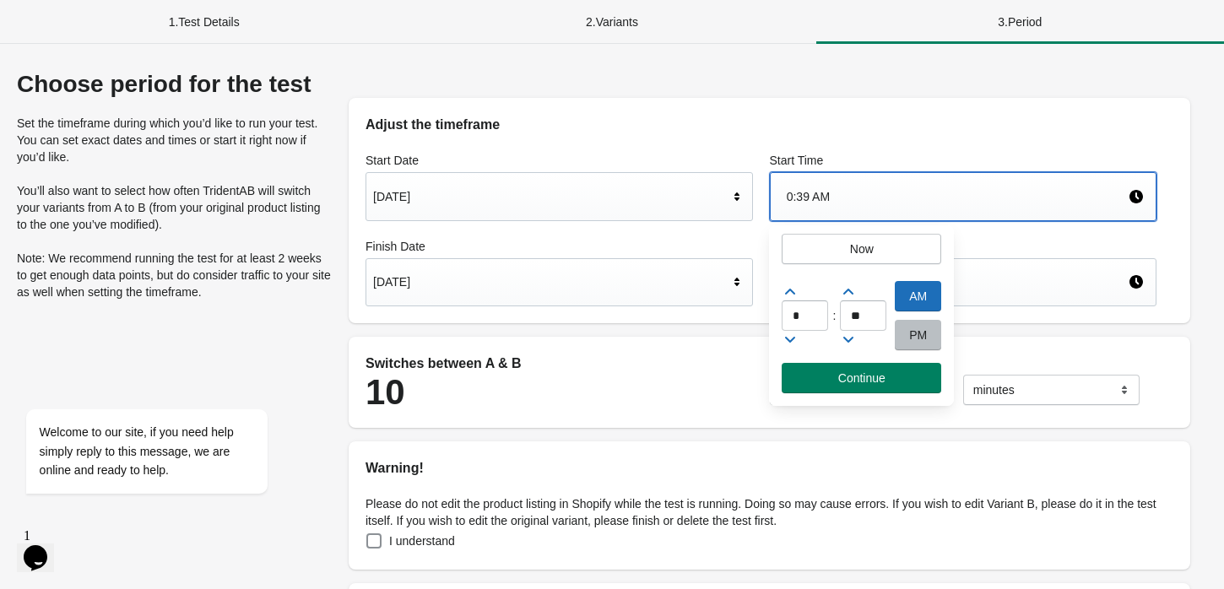
click at [851, 340] on icon at bounding box center [848, 339] width 17 height 17
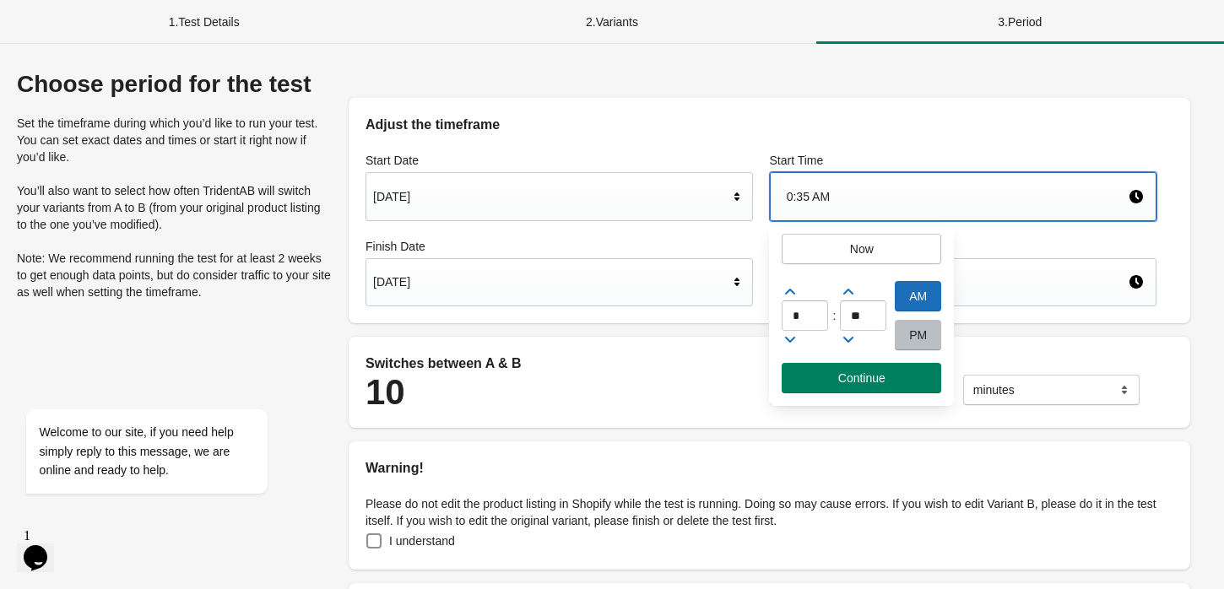
click at [851, 340] on icon at bounding box center [848, 339] width 17 height 17
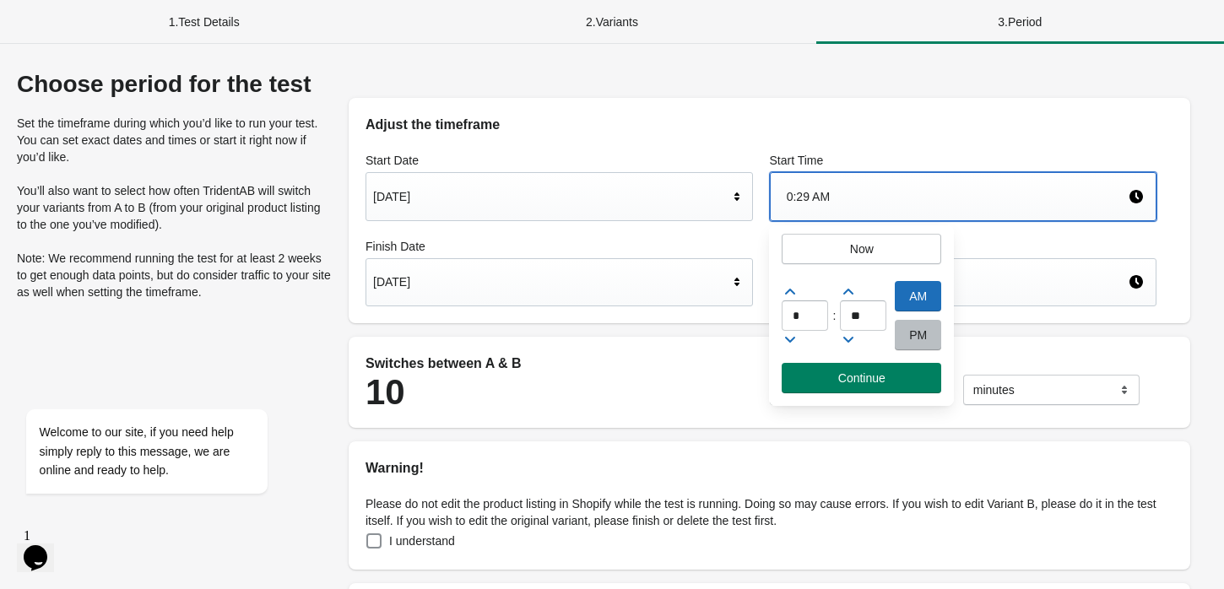
click at [851, 340] on icon at bounding box center [848, 339] width 17 height 17
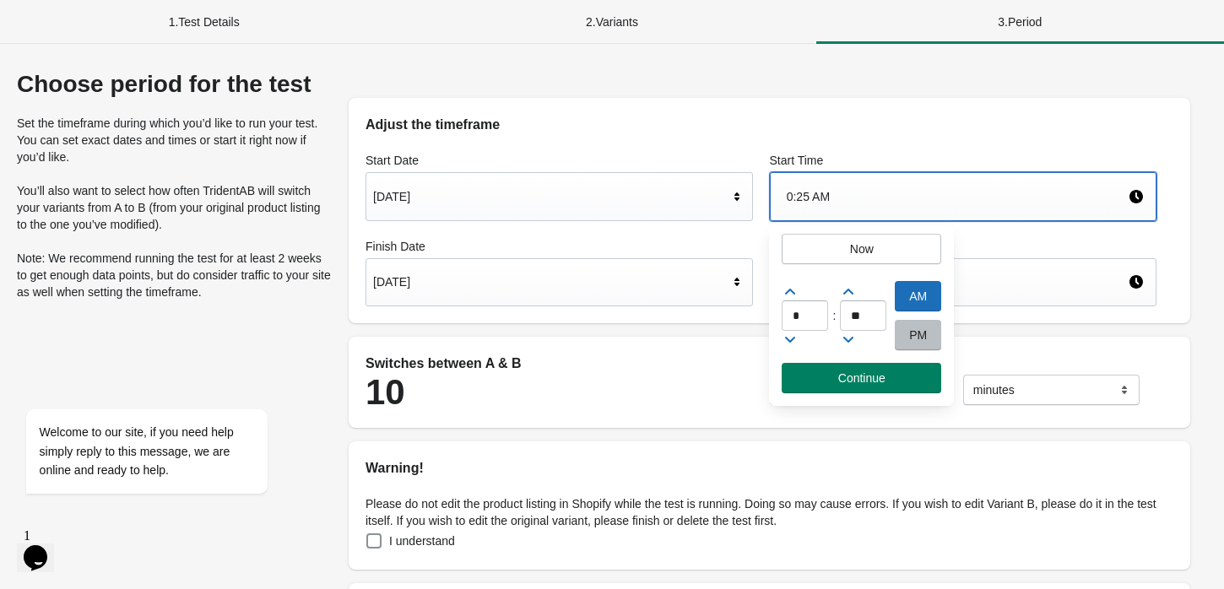
click at [851, 340] on icon at bounding box center [848, 339] width 17 height 17
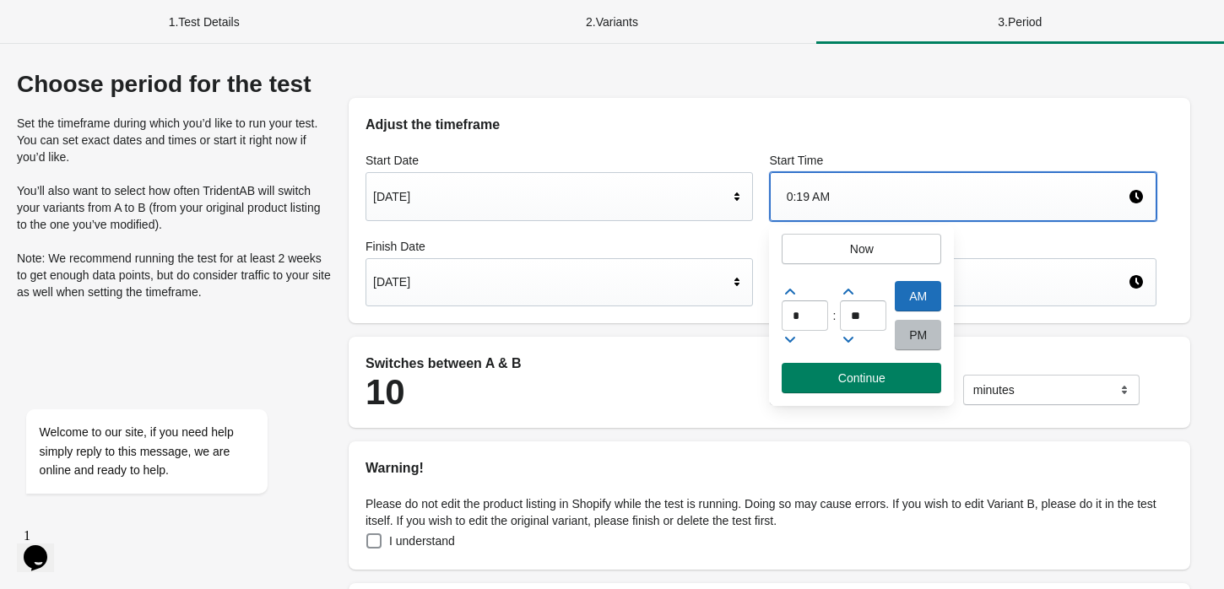
click at [851, 340] on icon at bounding box center [848, 339] width 17 height 17
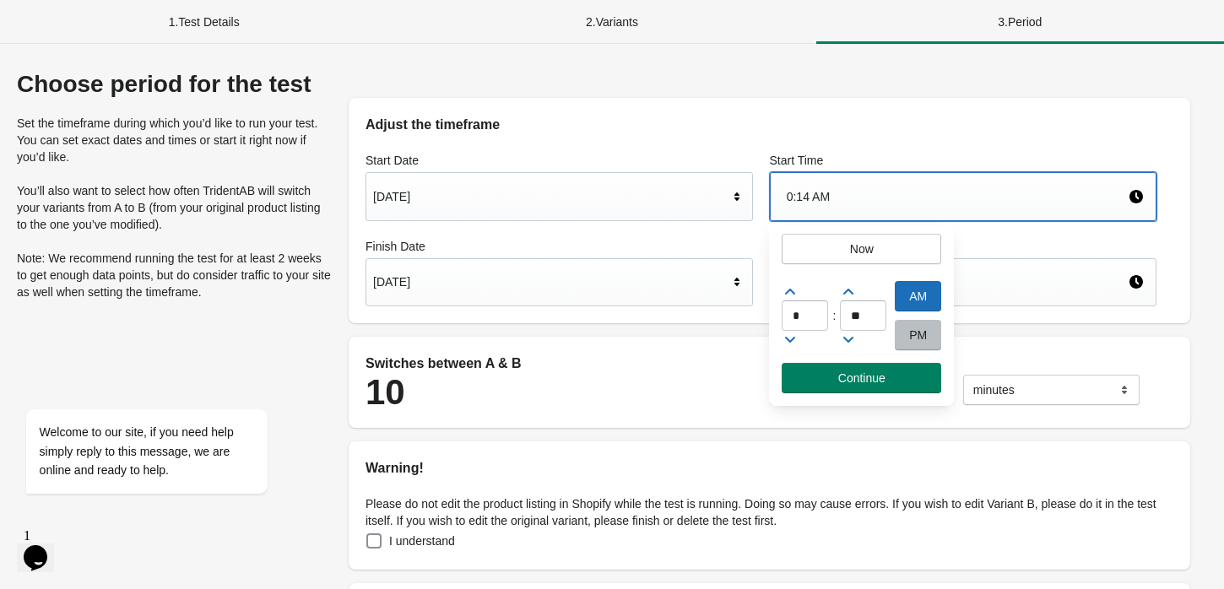
click at [851, 340] on icon at bounding box center [848, 339] width 17 height 17
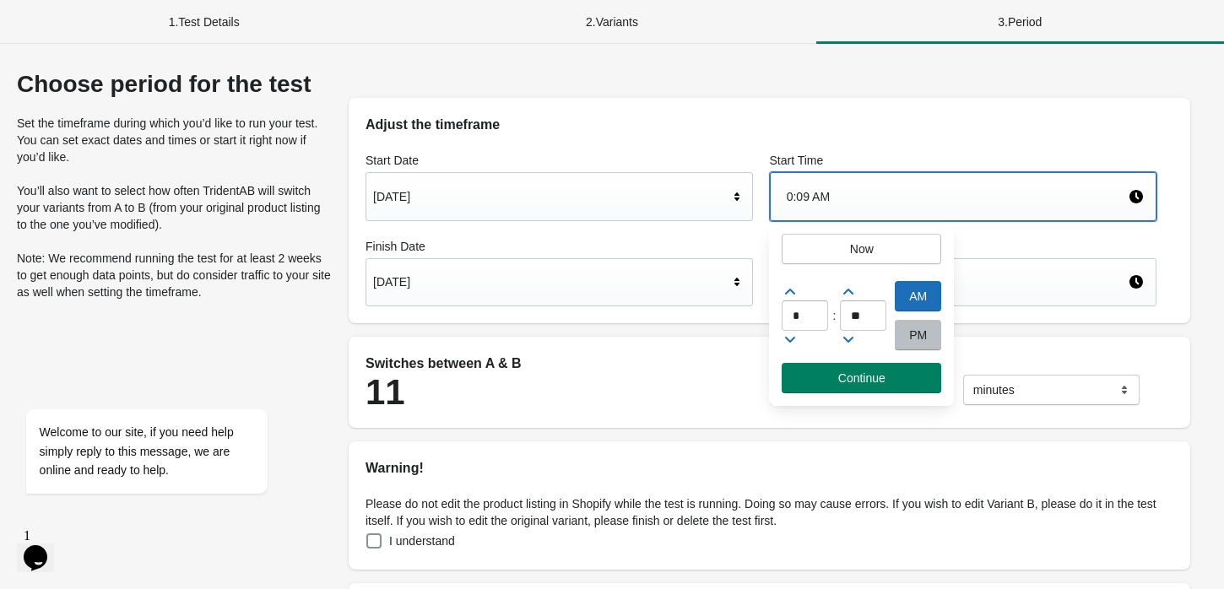
click at [851, 340] on icon at bounding box center [848, 339] width 17 height 17
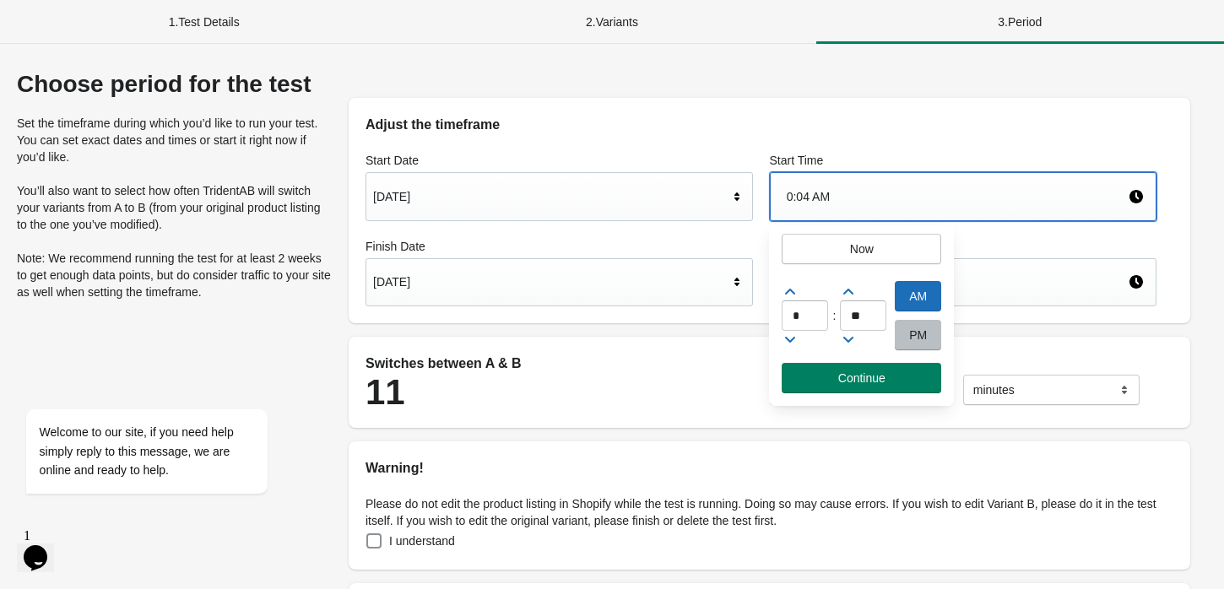
click at [851, 340] on icon at bounding box center [848, 339] width 17 height 17
type input "**"
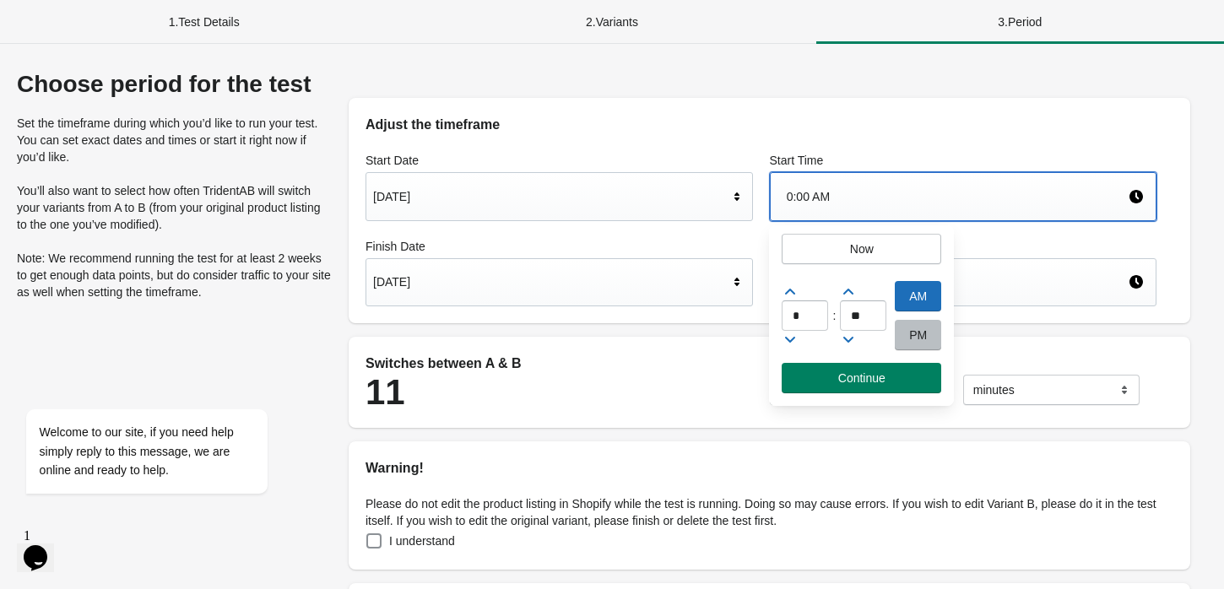
click at [1036, 307] on div "Finish Time 10:42 AM" at bounding box center [963, 273] width 404 height 86
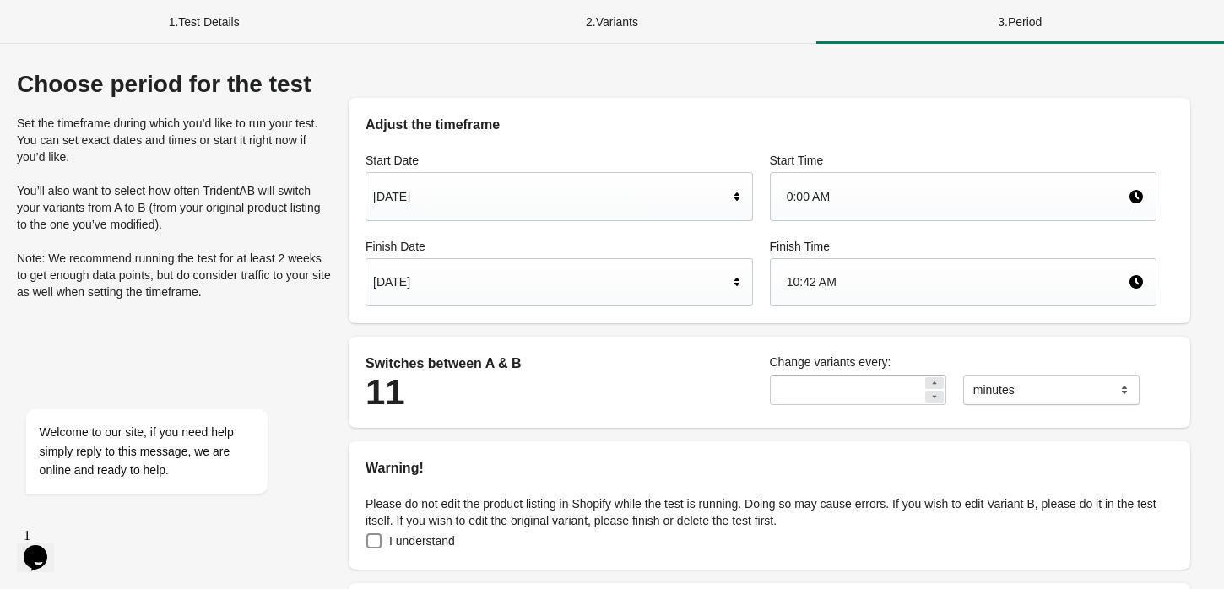
click at [868, 267] on div "10:42 AM" at bounding box center [958, 282] width 342 height 32
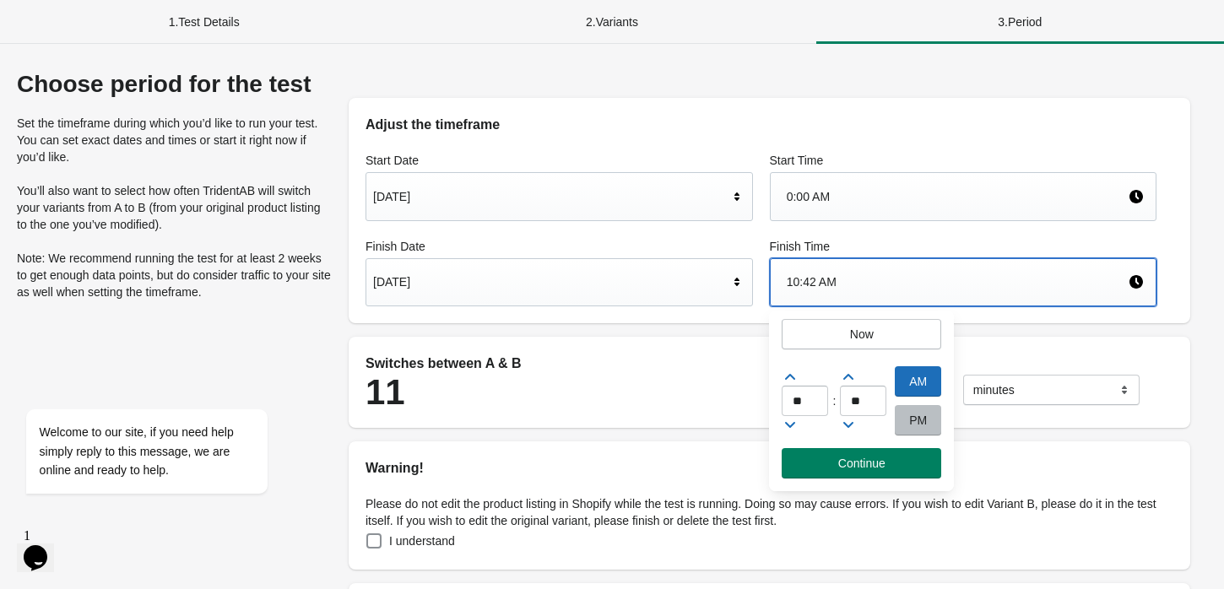
click at [786, 424] on icon at bounding box center [789, 424] width 17 height 17
type input "*"
click at [855, 421] on icon at bounding box center [848, 424] width 17 height 17
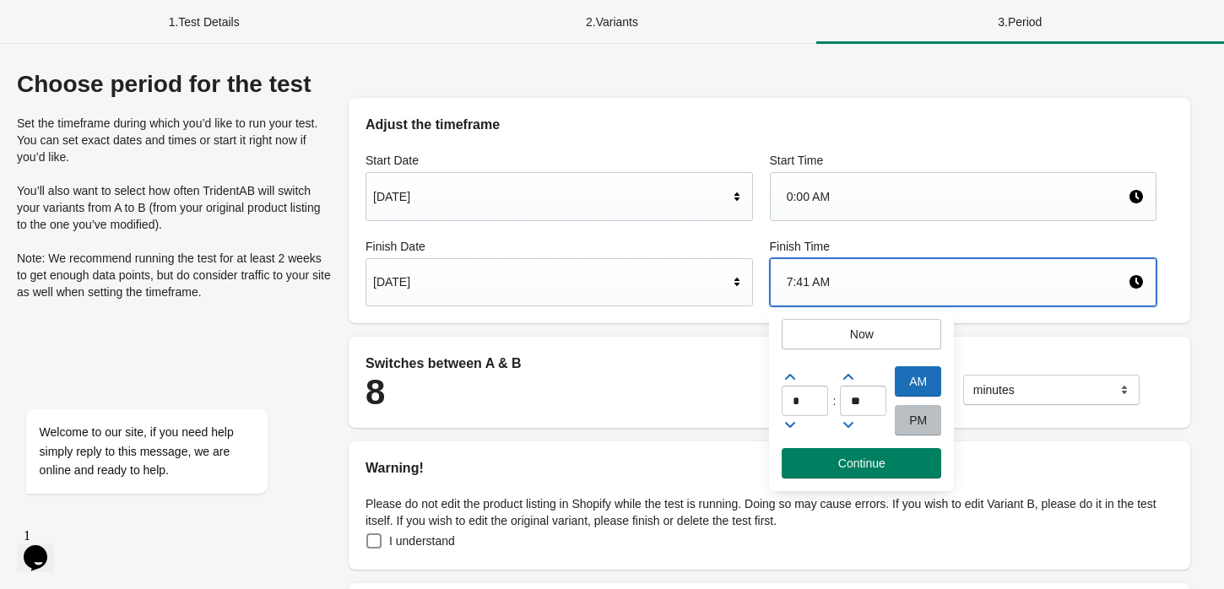
click at [855, 421] on icon at bounding box center [848, 424] width 17 height 17
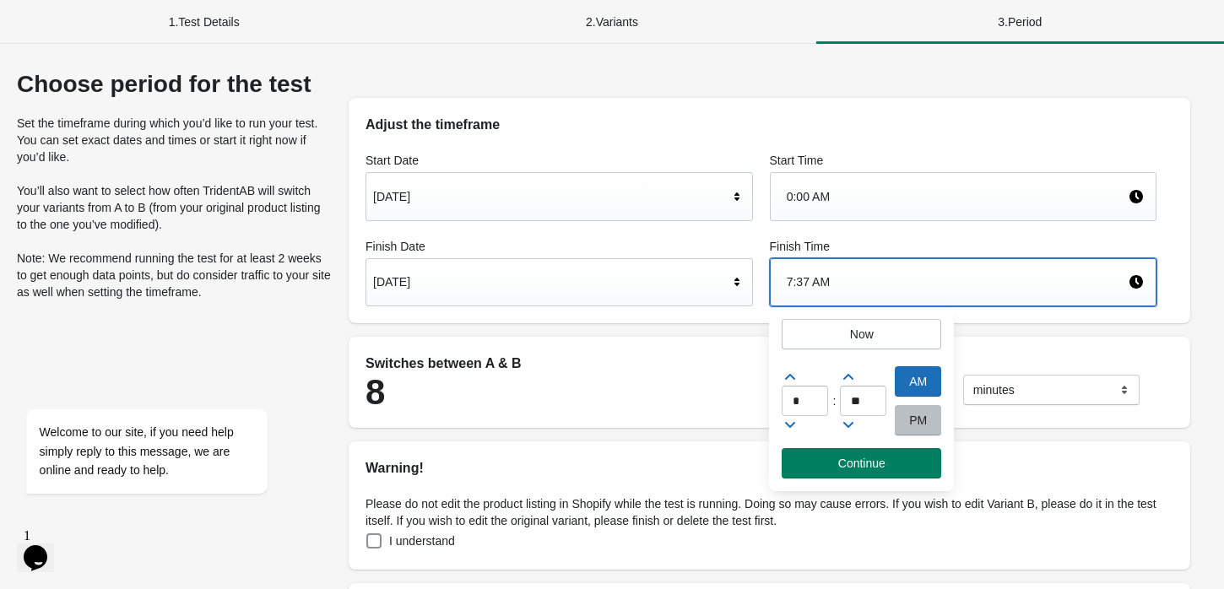
click at [855, 421] on icon at bounding box center [848, 424] width 17 height 17
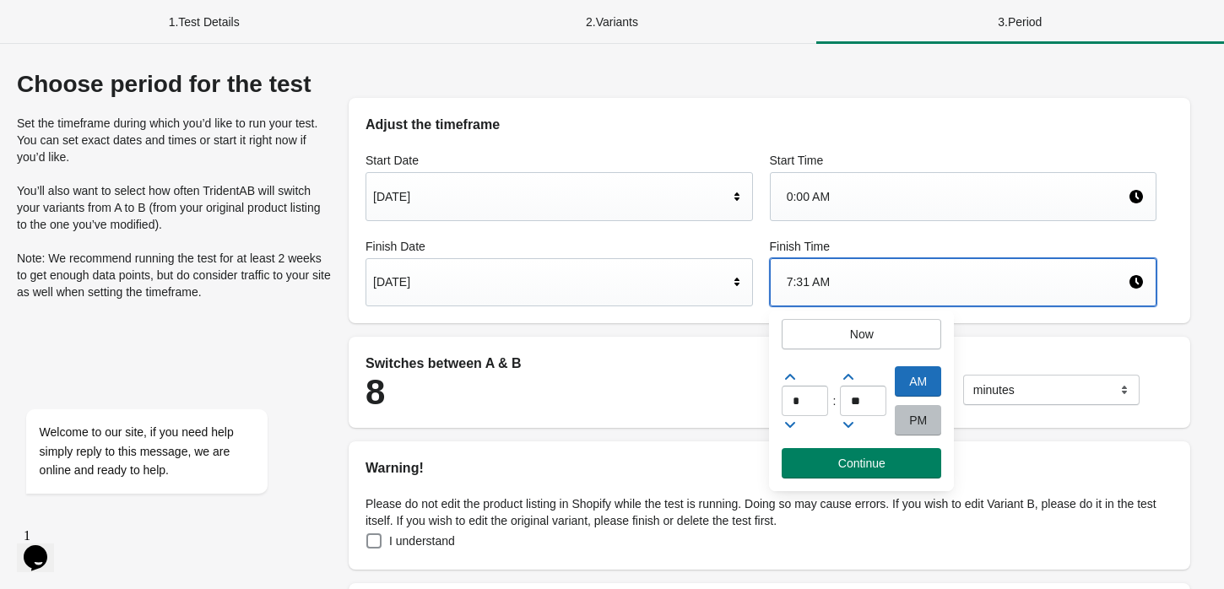
click at [855, 421] on icon at bounding box center [848, 424] width 17 height 17
type input "**"
click at [825, 465] on span "Continue" at bounding box center [861, 464] width 132 height 14
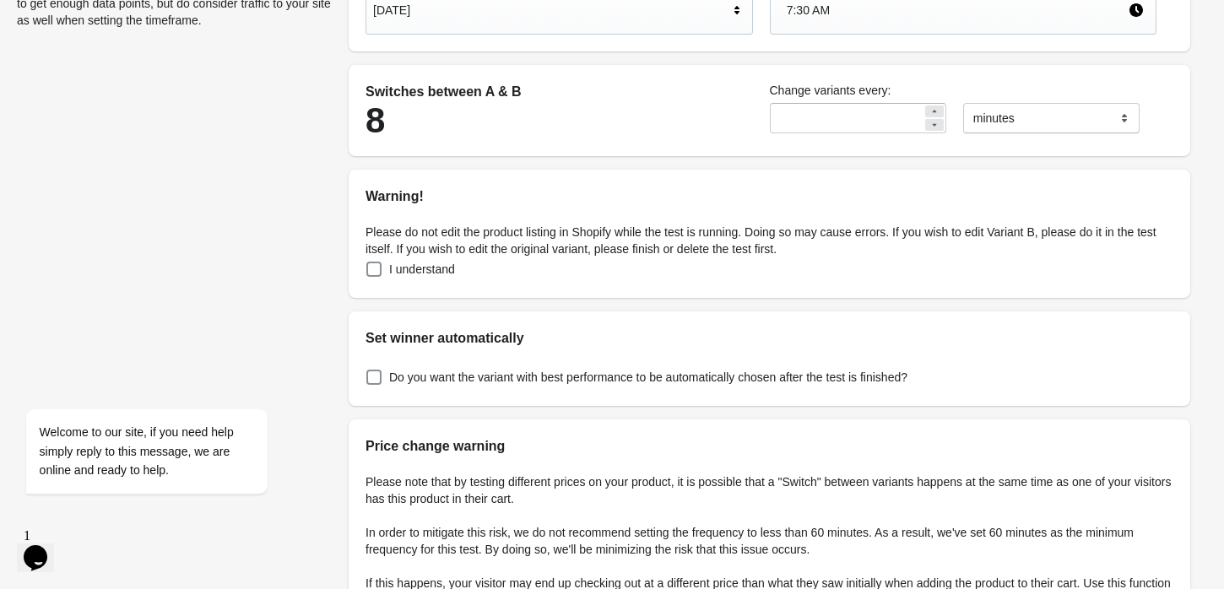
scroll to position [273, 0]
click at [449, 251] on p "Please do not edit the product listing in Shopify while the test is running. Do…" at bounding box center [769, 240] width 808 height 34
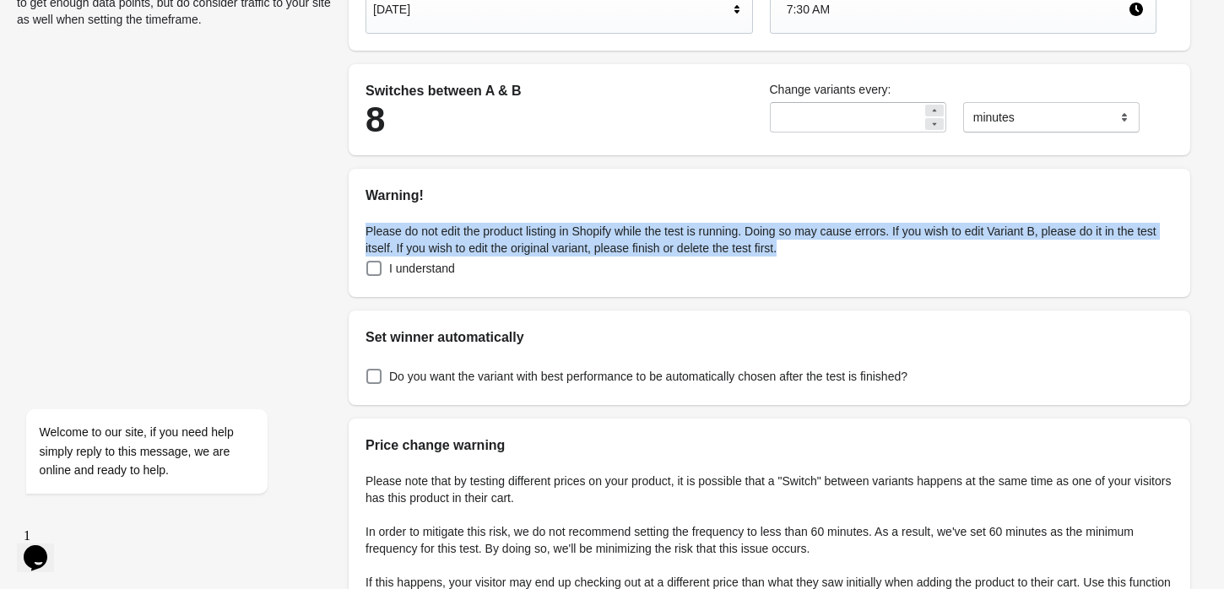
click at [449, 251] on p "Please do not edit the product listing in Shopify while the test is running. Do…" at bounding box center [769, 240] width 808 height 34
copy p "Please do not edit the product listing in Shopify while the test is running. Do…"
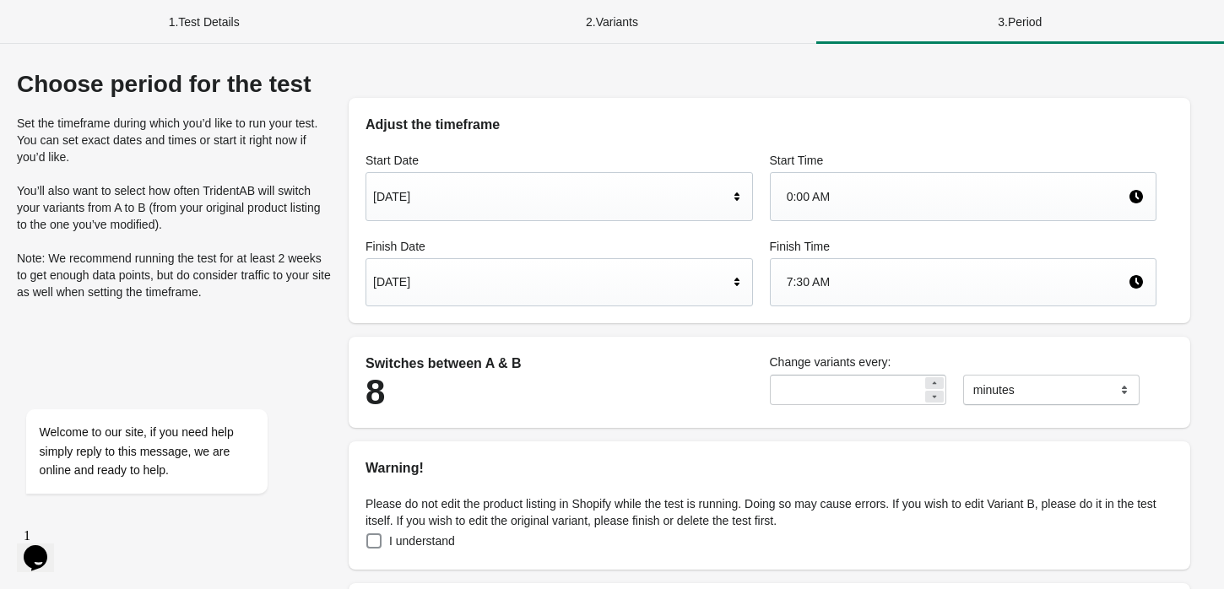
click at [192, 26] on div "1 . Test Details" at bounding box center [204, 22] width 408 height 44
